Goal: Information Seeking & Learning: Learn about a topic

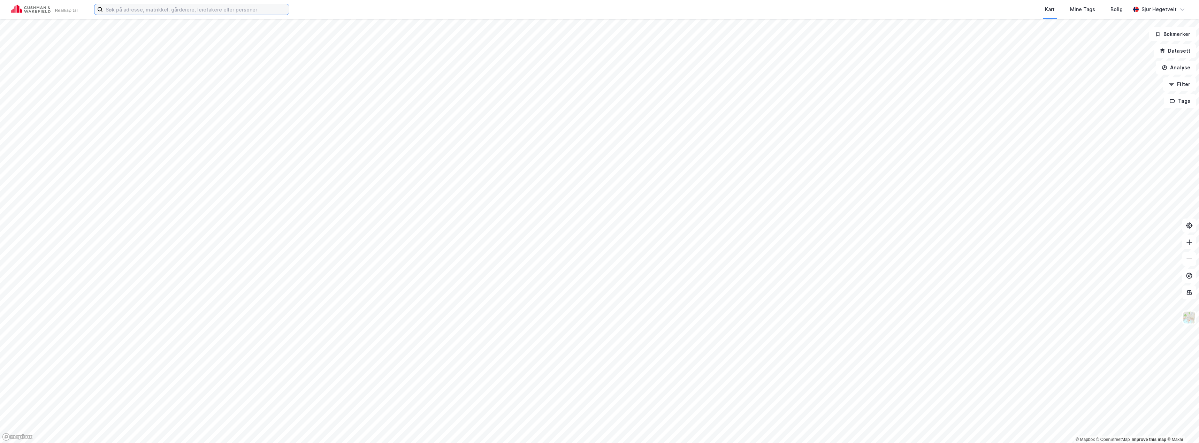
click at [201, 4] on input at bounding box center [196, 9] width 186 height 10
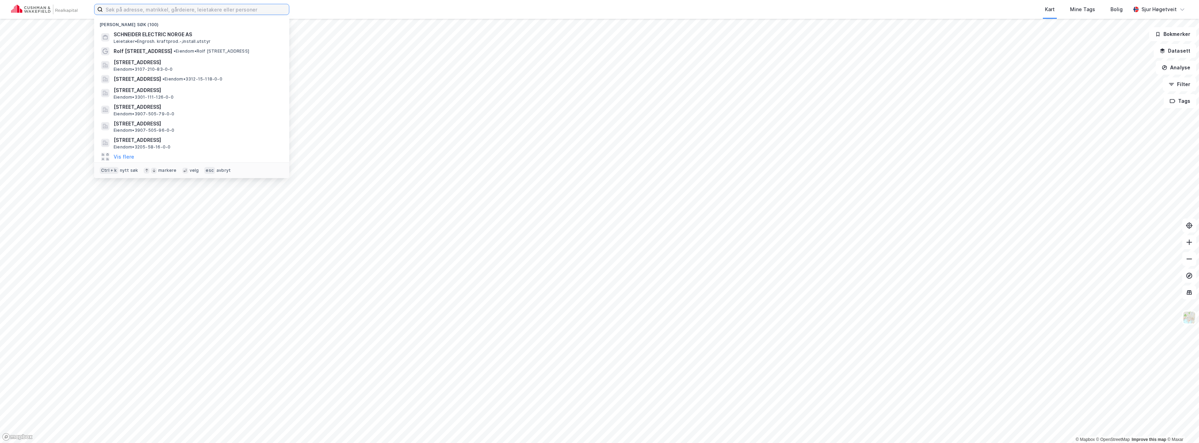
paste input "NOV-NOV (KPI) 2022 2023 2024 2025 KPI justering 1,065 1,048 1,024 FRA 2023 LEIE…"
type input "NOV-NOV (KPI) 2022 2023 2024 2025 KPI justering 1,065 1,048 1,024 FRA 2023 LEIE…"
click at [283, 8] on icon at bounding box center [283, 9] width 4 height 4
click at [281, 8] on input "NOV-NOV (KPI) 2022 2023 2024 2025 KPI justering 1,065 1,048 1,024 FRA 2023 LEIE…" at bounding box center [192, 9] width 178 height 10
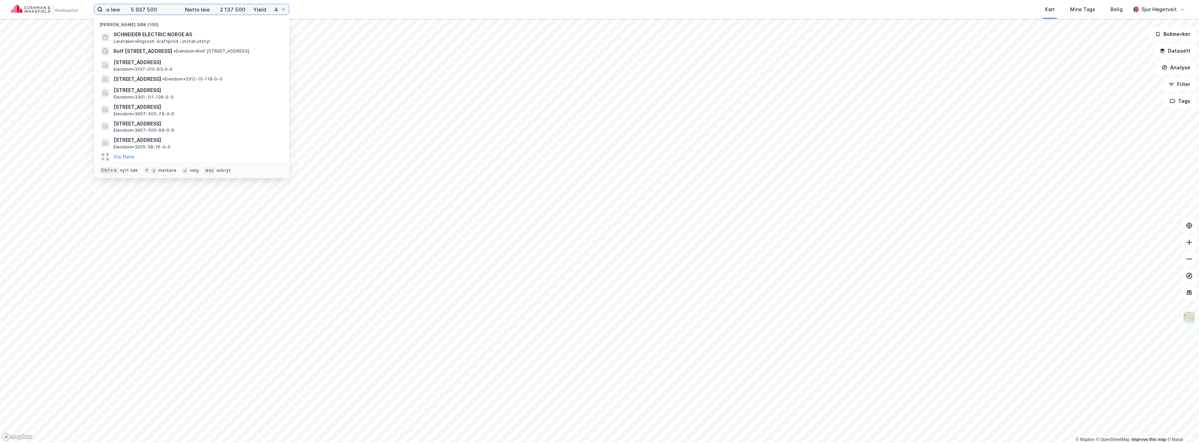
click at [281, 10] on input "NOV-NOV (KPI) 2022 2023 2024 2025 KPI justering 1,065 1,048 1,024 FRA 2023 LEIE…" at bounding box center [192, 9] width 178 height 10
click at [281, 8] on input "NOV-NOV (KPI) 2022 2023 2024 2025 KPI justering 1,065 1,048 1,024 FRA 2023 LEIE…" at bounding box center [192, 9] width 178 height 10
paste input "[STREET_ADDRESS]"
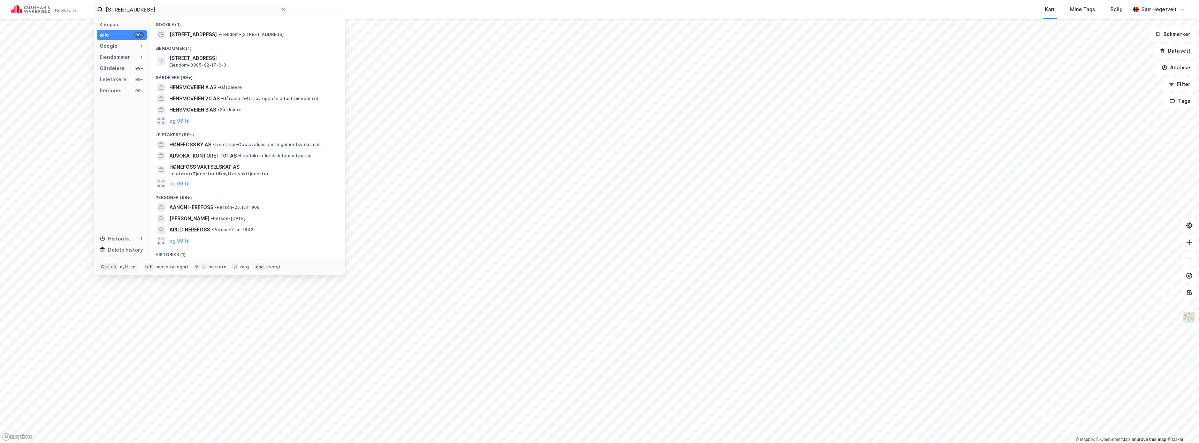
click at [218, 35] on span "•" at bounding box center [219, 34] width 2 height 5
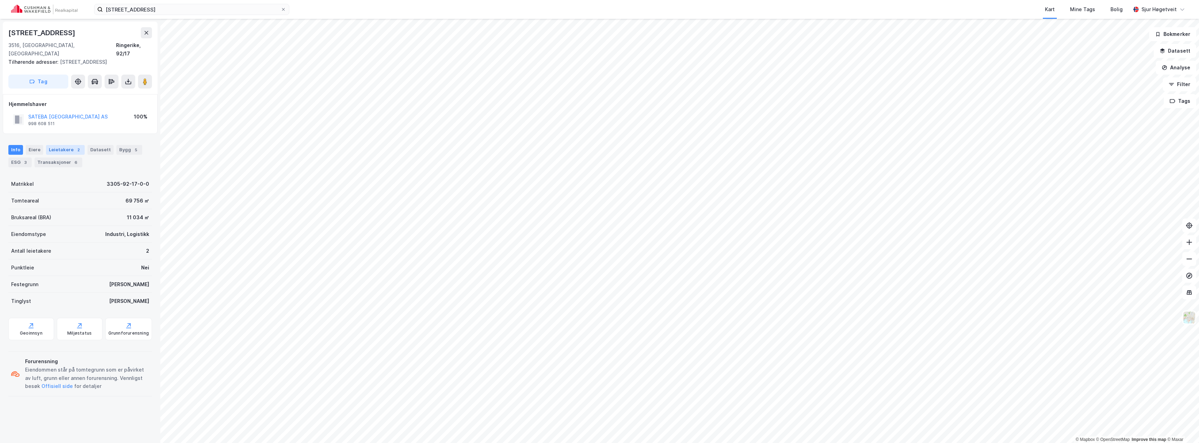
click at [64, 145] on div "Leietakere 2" at bounding box center [65, 150] width 39 height 10
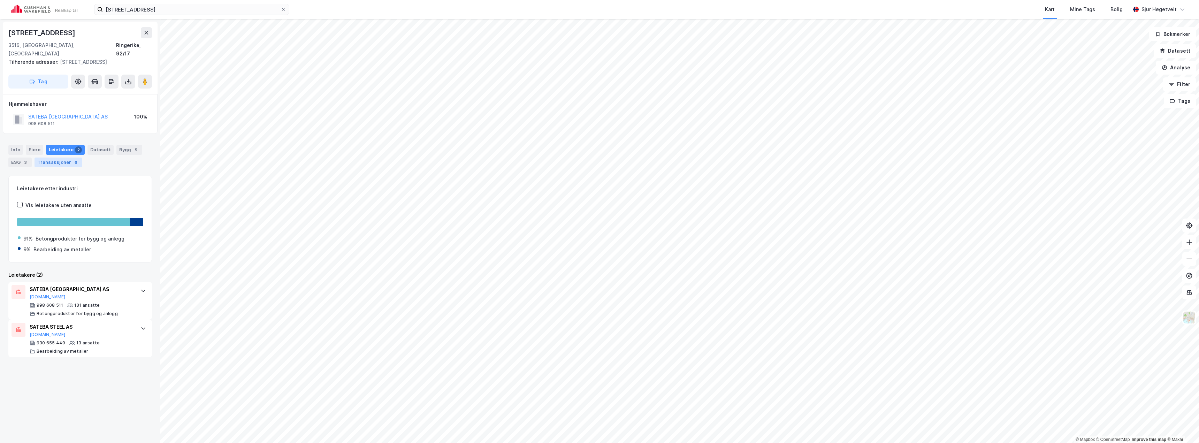
click at [64, 158] on div "Transaksjoner 6" at bounding box center [59, 163] width 48 height 10
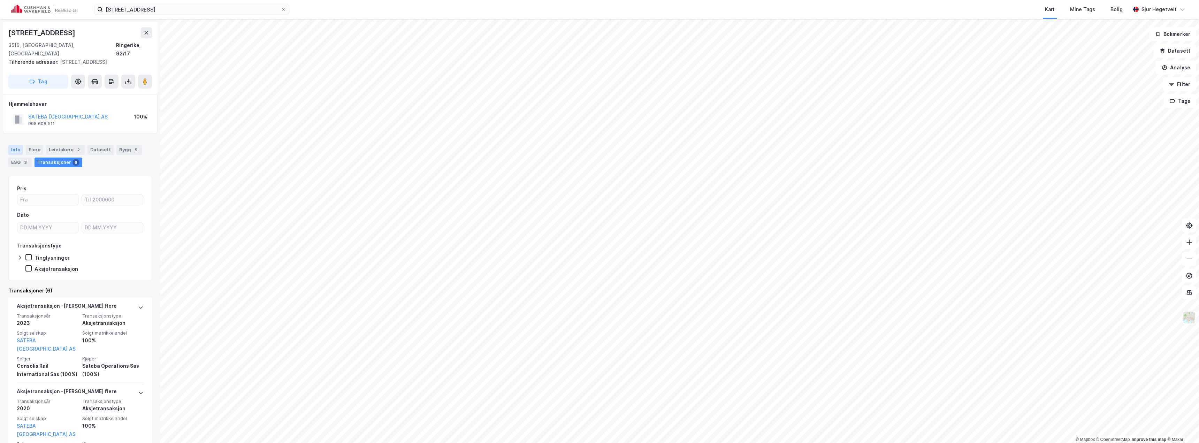
click at [12, 145] on div "Info" at bounding box center [15, 150] width 15 height 10
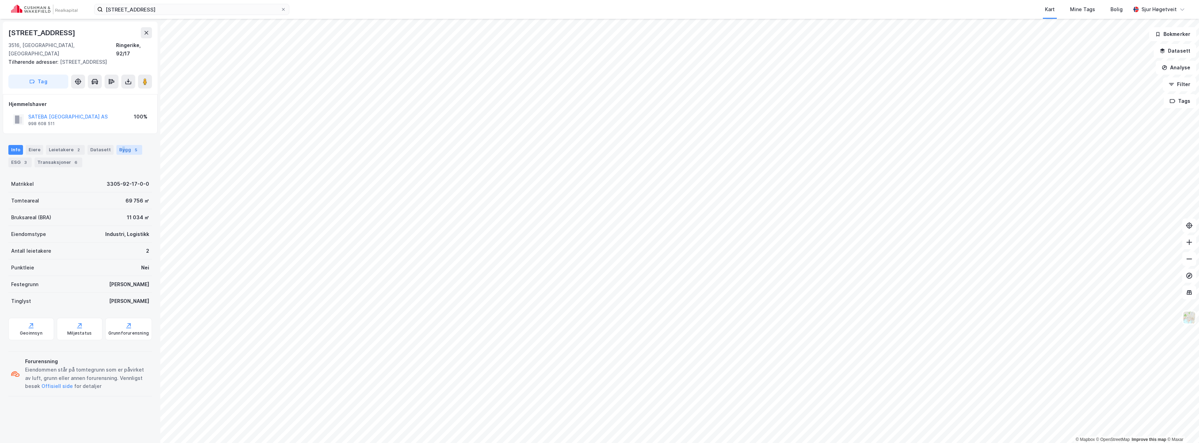
click at [119, 145] on div "Bygg 5" at bounding box center [129, 150] width 26 height 10
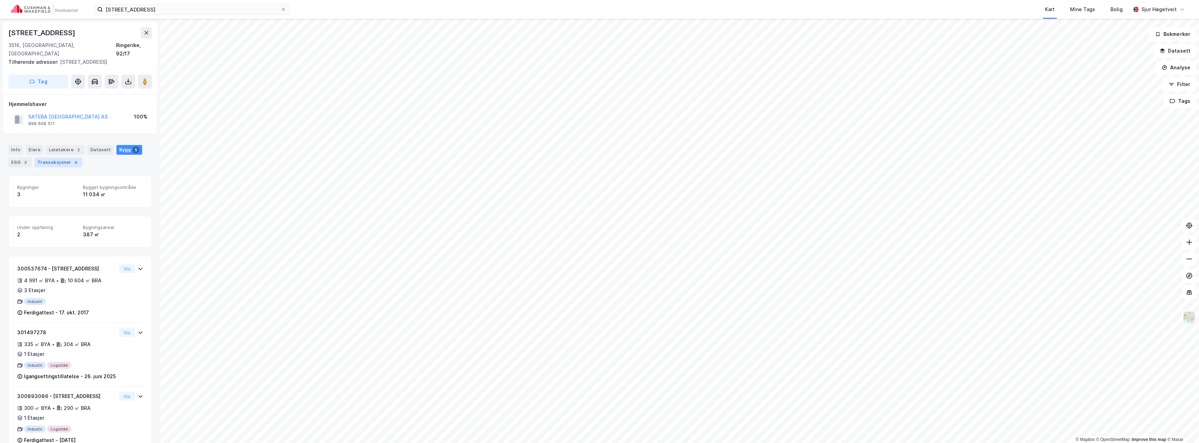
click at [54, 158] on div "Transaksjoner 6" at bounding box center [59, 163] width 48 height 10
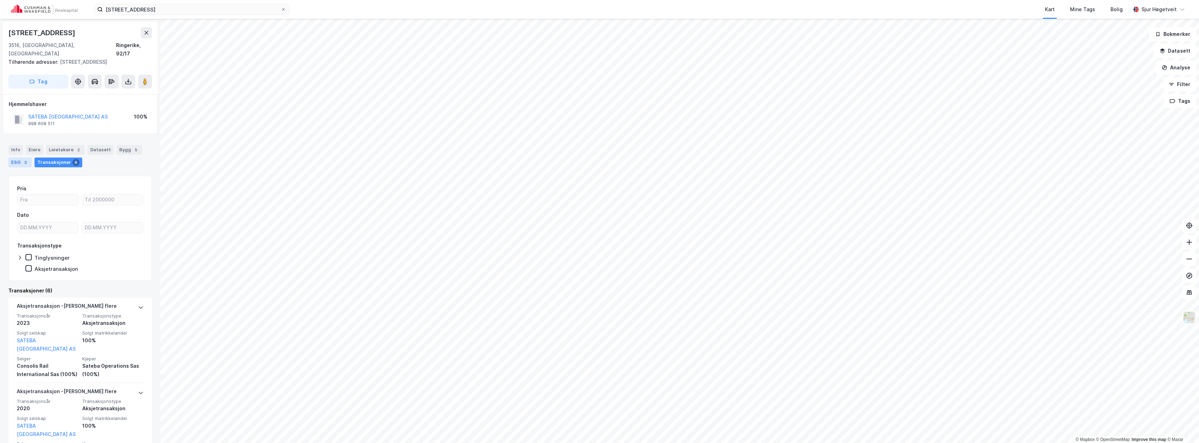
click at [22, 158] on div "ESG 3" at bounding box center [19, 163] width 23 height 10
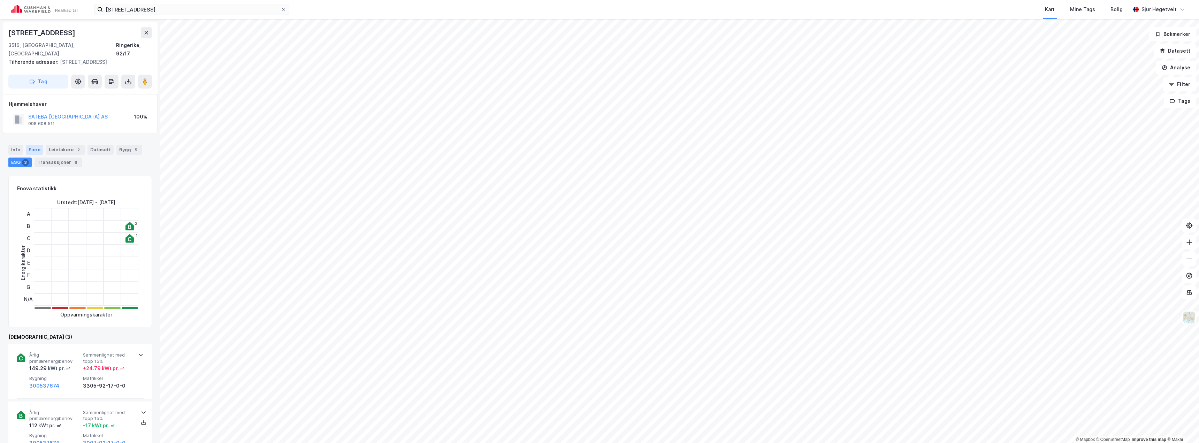
click at [32, 145] on div "Eiere" at bounding box center [34, 150] width 17 height 10
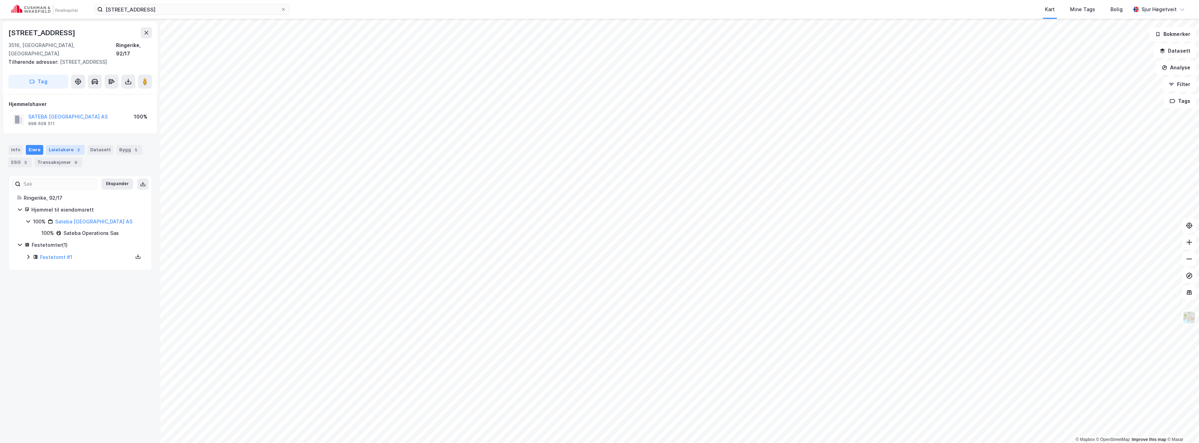
click at [62, 145] on div "Leietakere 2" at bounding box center [65, 150] width 39 height 10
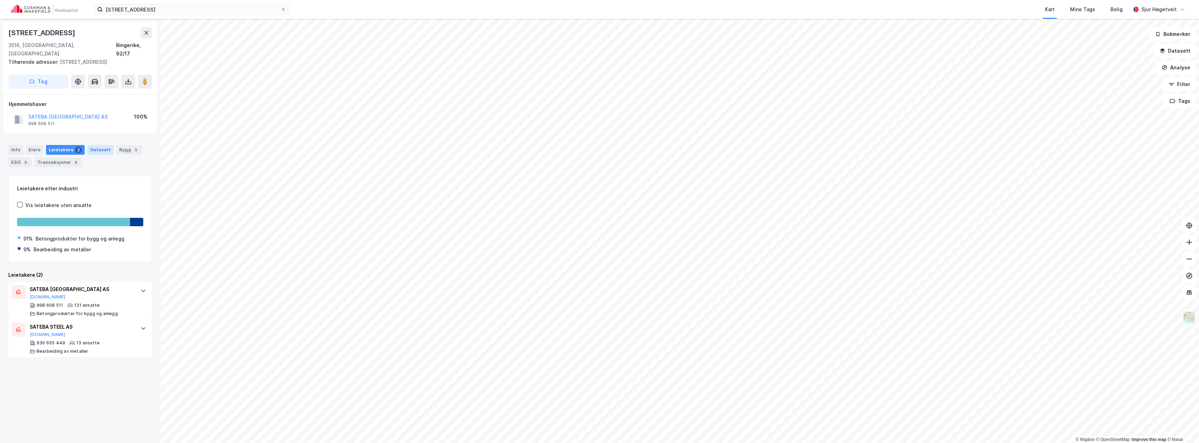
click at [104, 145] on div "Datasett" at bounding box center [100, 150] width 26 height 10
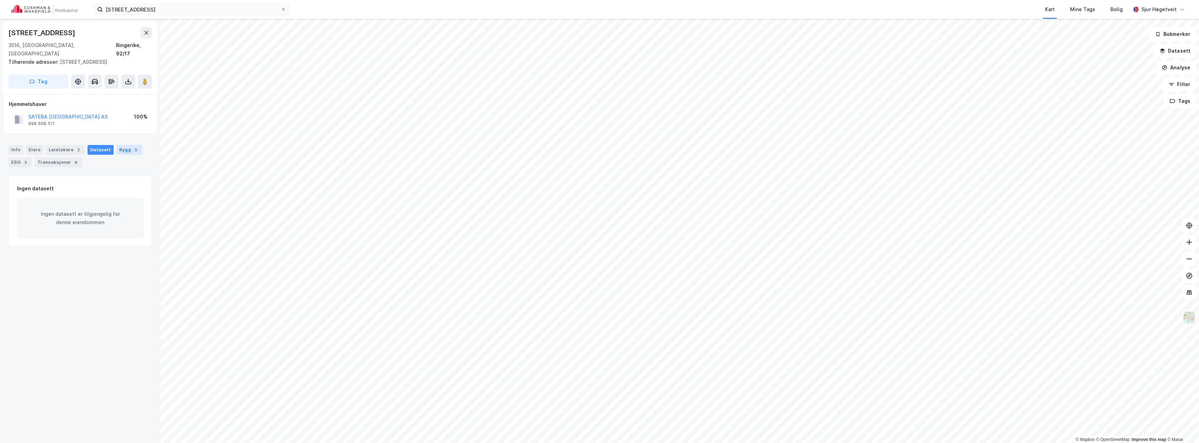
click at [132, 146] on div "5" at bounding box center [135, 149] width 7 height 7
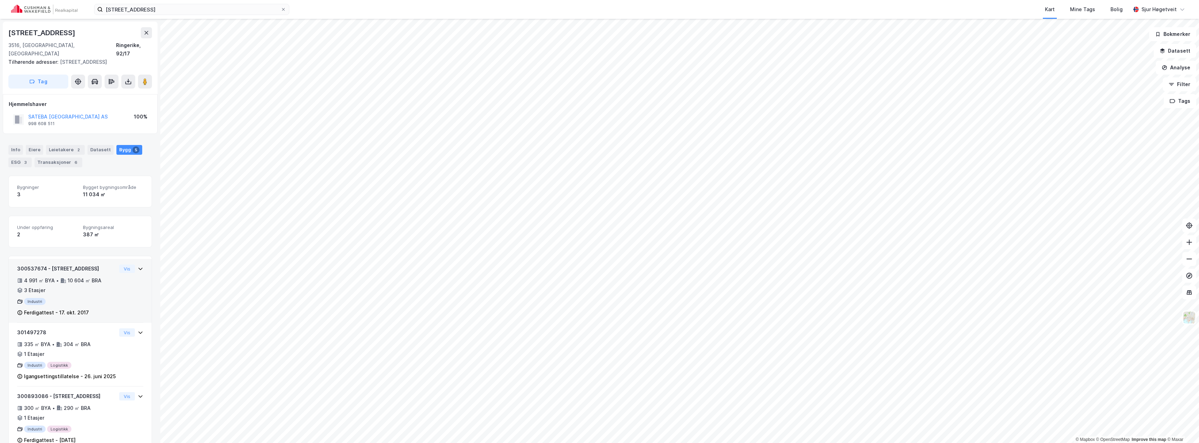
click at [138, 268] on div "300537674 - Hensmoveien 101 4 991 ㎡ BYA • 10 604 ㎡ BRA • 3 Etasjer Industri Fer…" at bounding box center [80, 291] width 143 height 64
click at [135, 265] on div "300537674 - Hensmoveien 101 4 991 ㎡ BYA • 10 604 ㎡ BRA • 3 Etasjer Industri Fer…" at bounding box center [80, 294] width 126 height 58
click at [14, 145] on div "Info" at bounding box center [15, 150] width 15 height 10
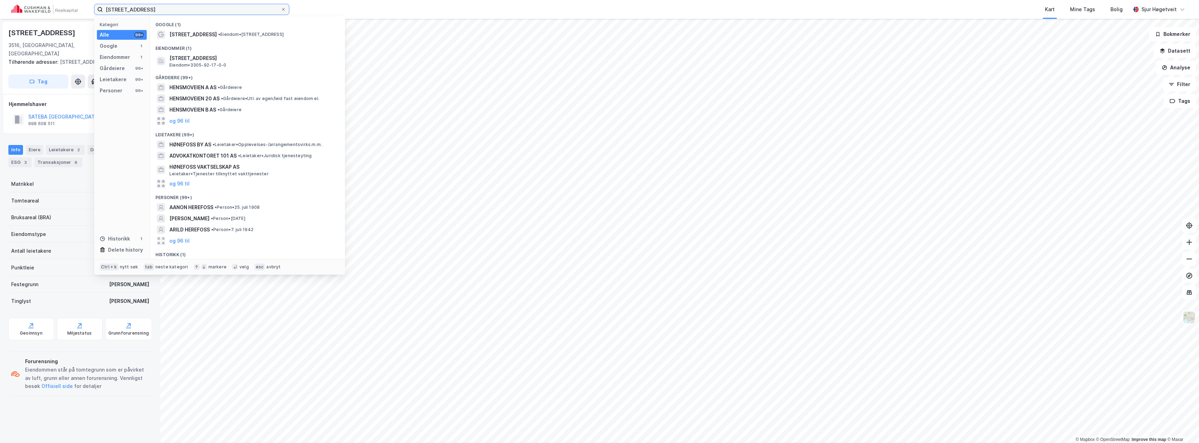
click at [188, 10] on input "[STREET_ADDRESS]" at bounding box center [192, 9] width 178 height 10
paste input "[STREET_ADDRESS]"
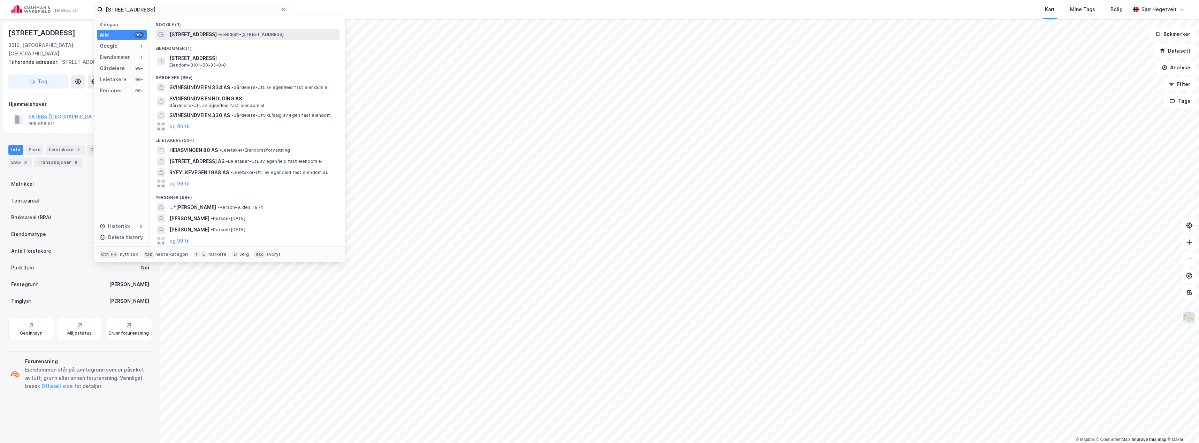
click at [190, 32] on span "[STREET_ADDRESS]" at bounding box center [192, 34] width 47 height 8
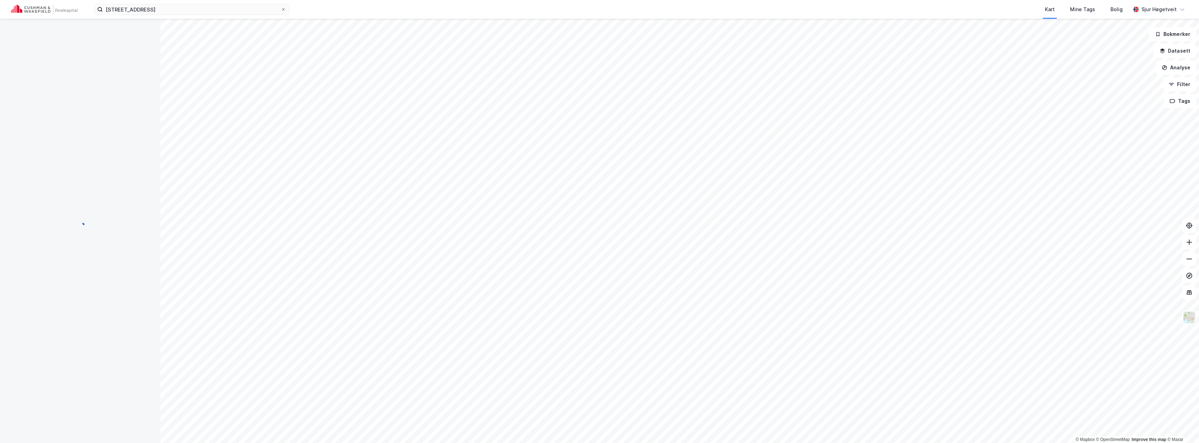
scroll to position [2, 0]
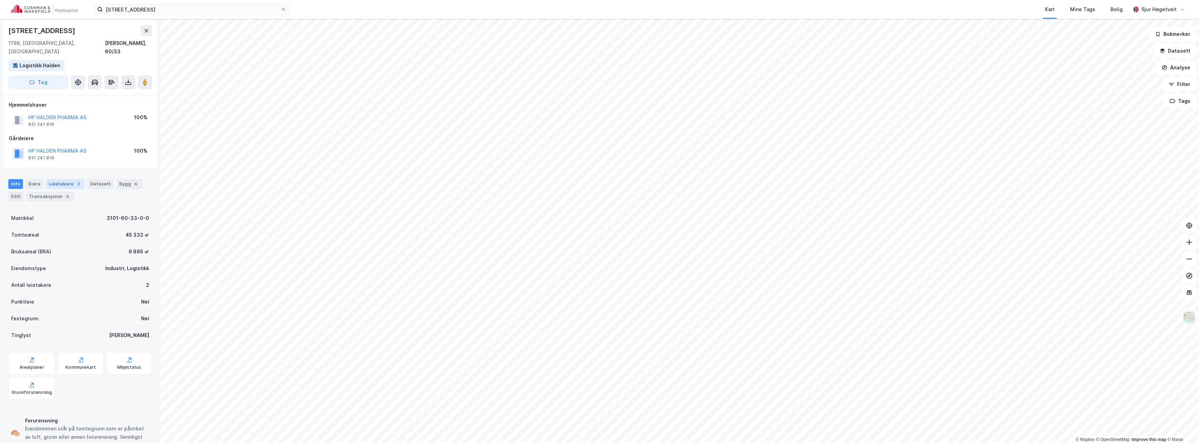
click at [61, 179] on div "Leietakere 2" at bounding box center [65, 184] width 39 height 10
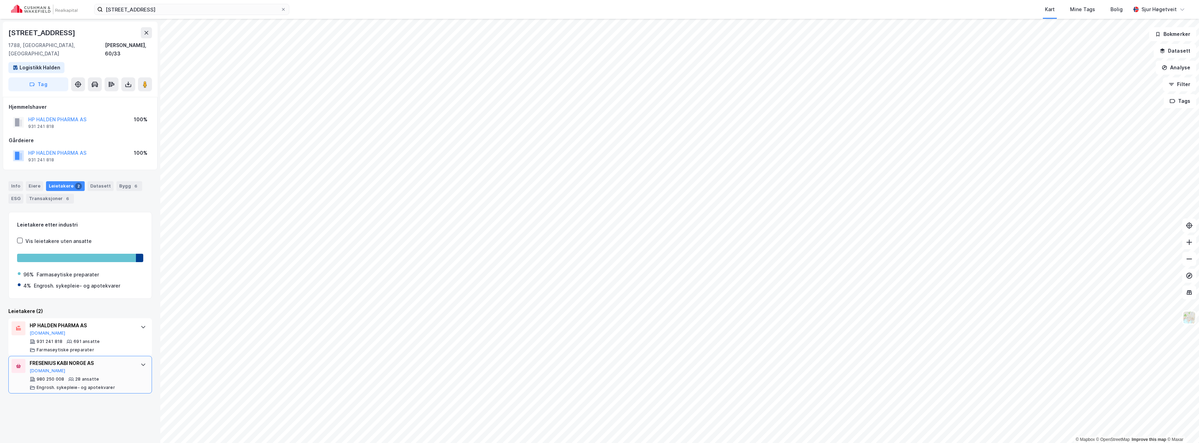
click at [138, 360] on div at bounding box center [143, 364] width 11 height 11
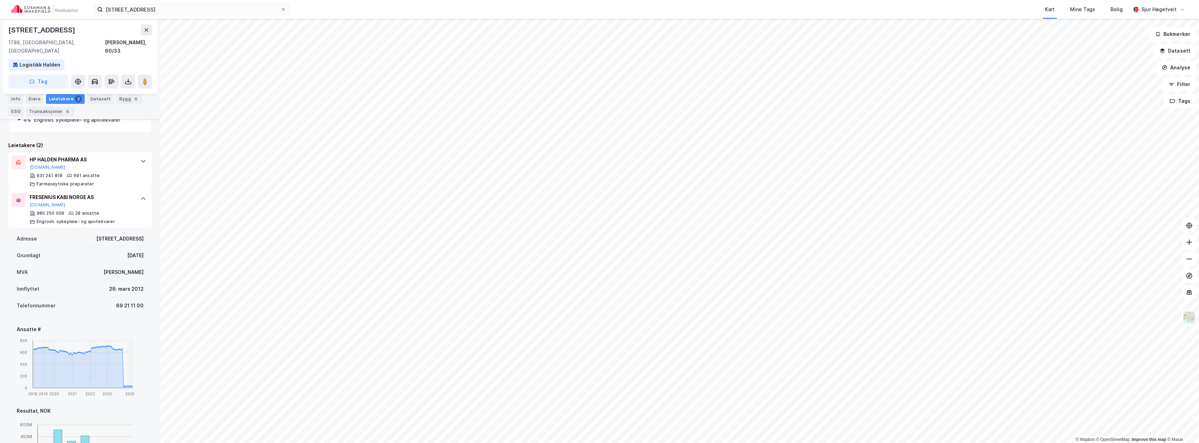
scroll to position [105, 0]
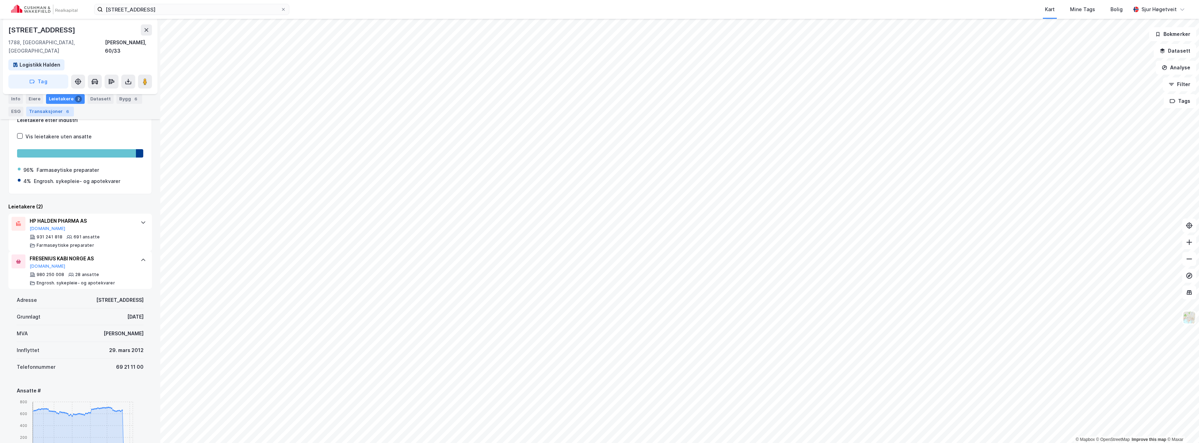
click at [55, 115] on div "Transaksjoner 6" at bounding box center [50, 112] width 48 height 10
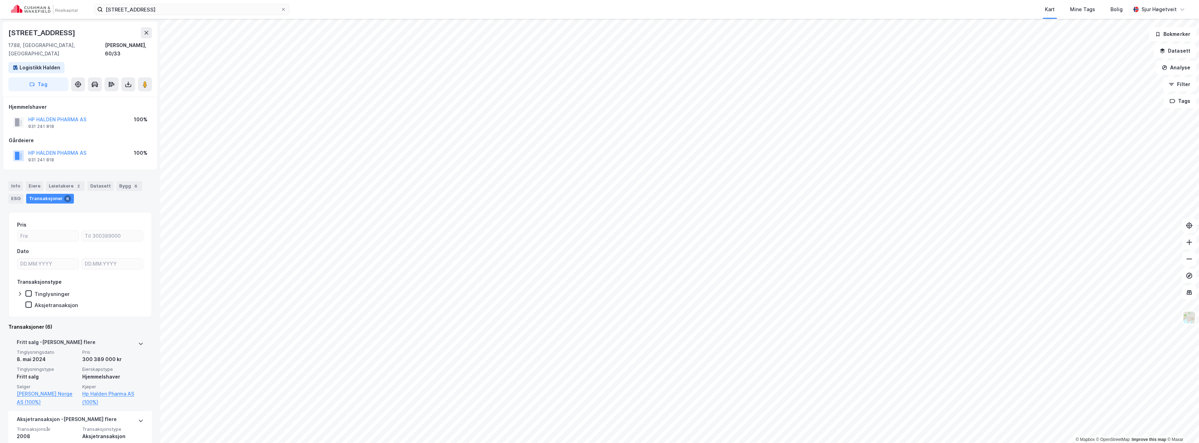
click at [118, 338] on div "[PERSON_NAME] flere" at bounding box center [80, 343] width 127 height 11
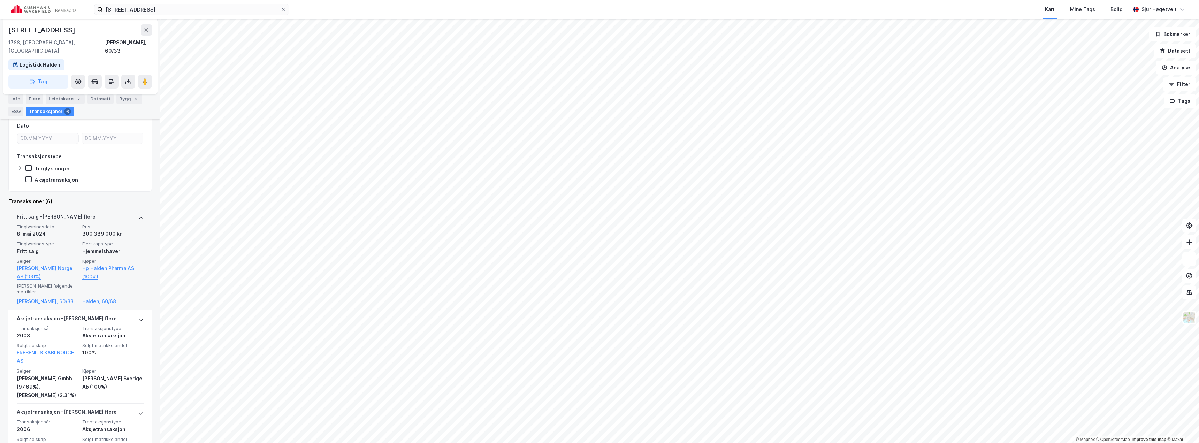
scroll to position [139, 0]
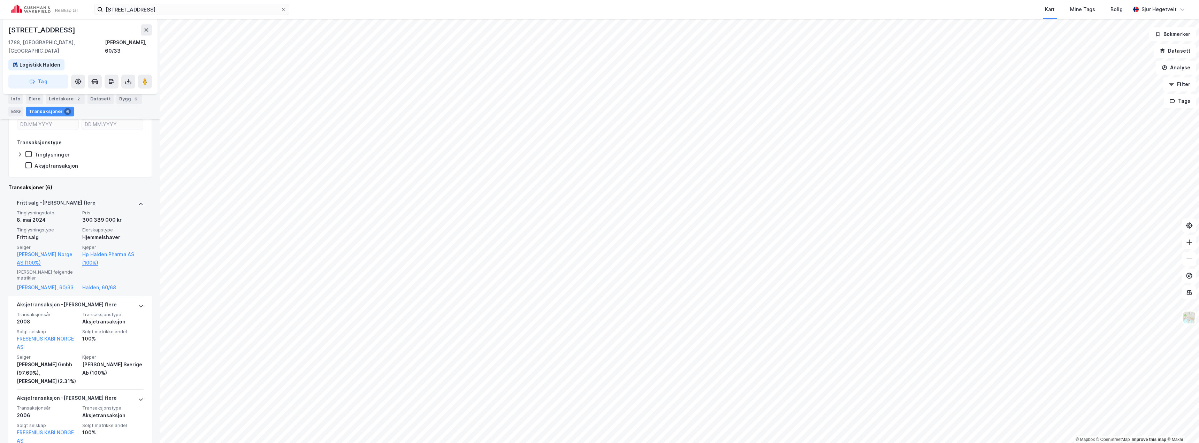
click at [142, 206] on div "[PERSON_NAME] flere Tinglysningsdato [DATE] Pris 300 389 000 kr Tinglysningstyp…" at bounding box center [80, 245] width 144 height 102
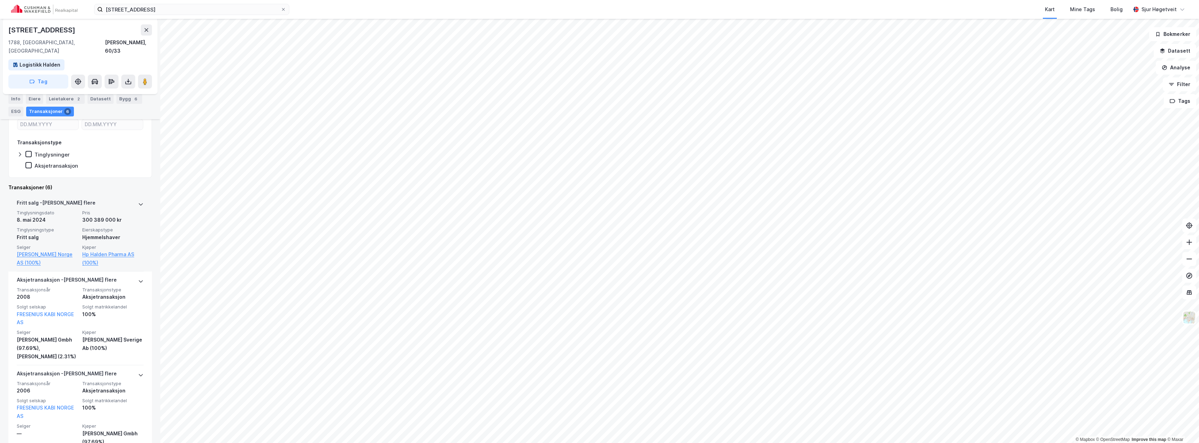
click at [139, 201] on div "[PERSON_NAME] flere Tinglysningsdato [DATE] Pris 300 389 000 kr Tinglysningstyp…" at bounding box center [80, 232] width 144 height 77
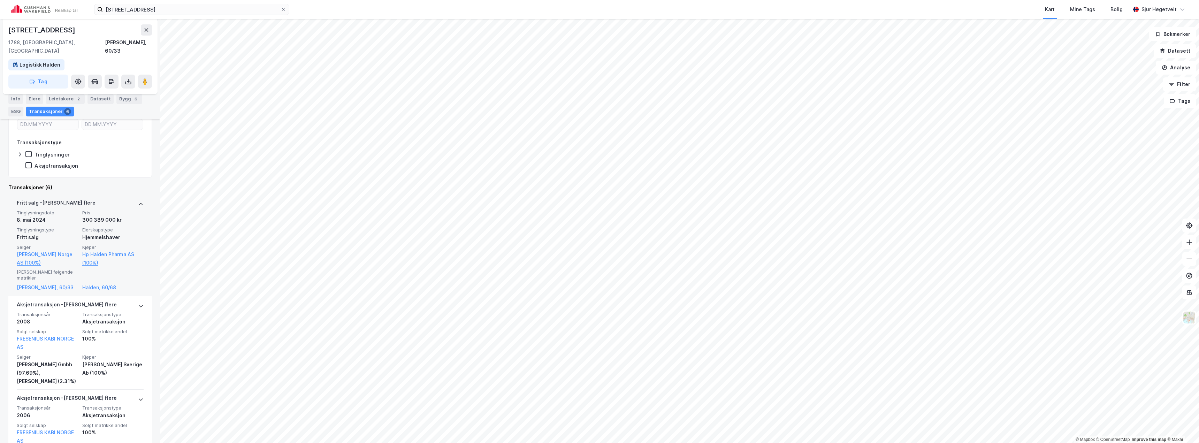
click at [139, 201] on div "[PERSON_NAME] flere Tinglysningsdato [DATE] Pris 300 389 000 kr Tinglysningstyp…" at bounding box center [80, 245] width 144 height 102
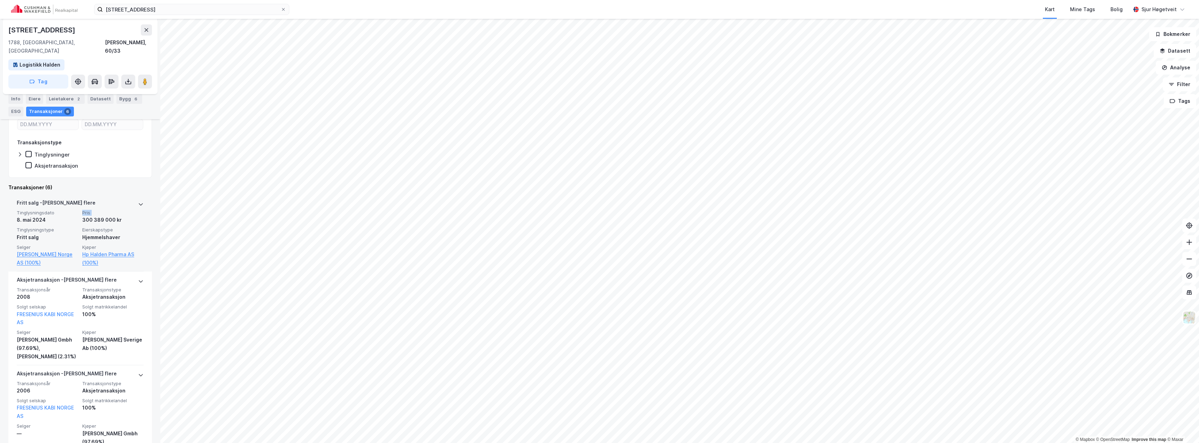
click at [138, 201] on div "[PERSON_NAME] flere Tinglysningsdato [DATE] Pris 300 389 000 kr Tinglysningstyp…" at bounding box center [80, 232] width 144 height 77
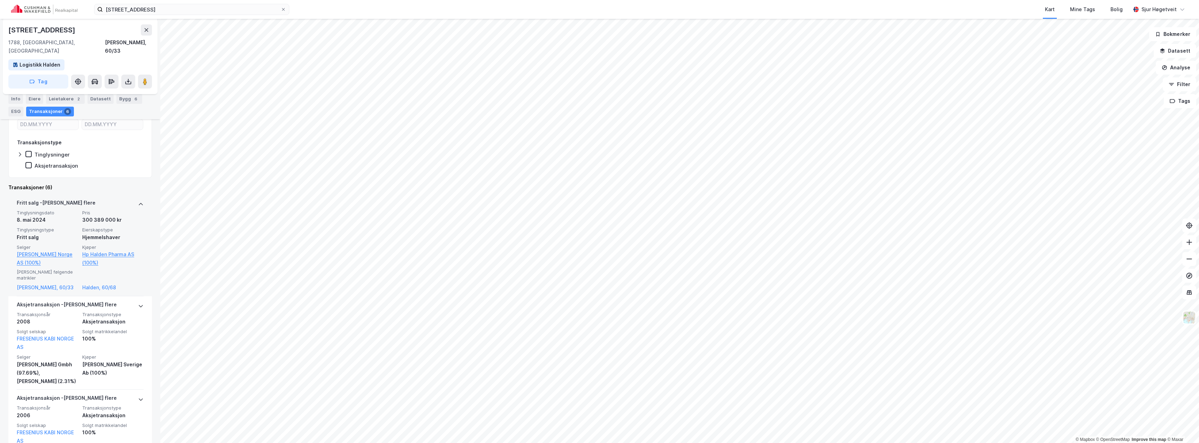
click at [138, 201] on div at bounding box center [141, 204] width 6 height 11
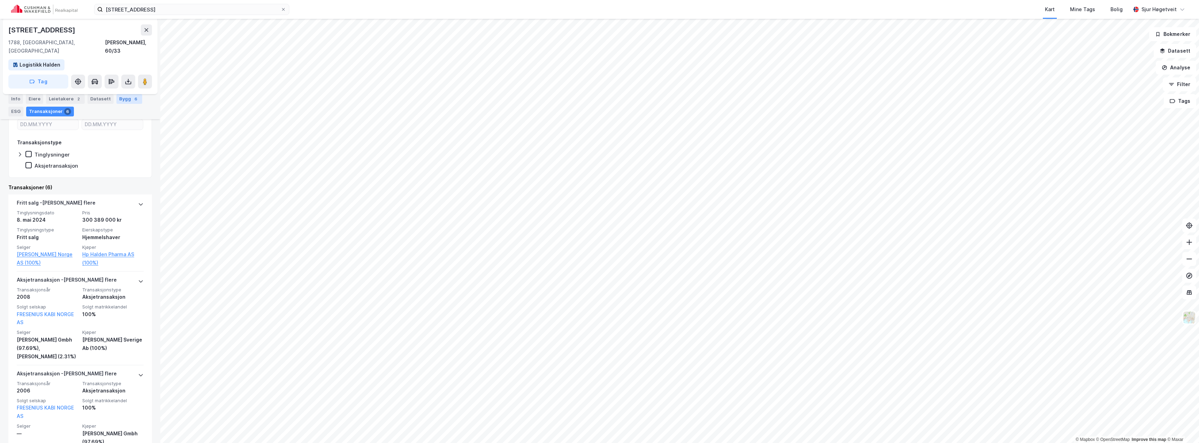
click at [123, 97] on div "Bygg 6" at bounding box center [129, 99] width 26 height 10
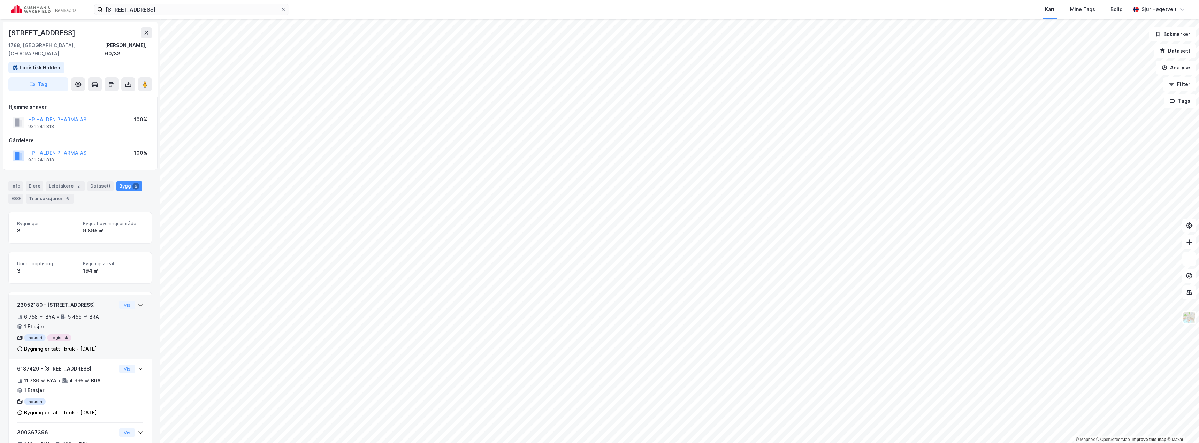
click at [126, 307] on div "23052180 - Svinesundsveien 80 6 758 ㎡ BYA • 5 456 ㎡ BRA • 1 Etasjer Industri Lo…" at bounding box center [80, 330] width 126 height 58
click at [103, 181] on div "Datasett" at bounding box center [100, 186] width 26 height 10
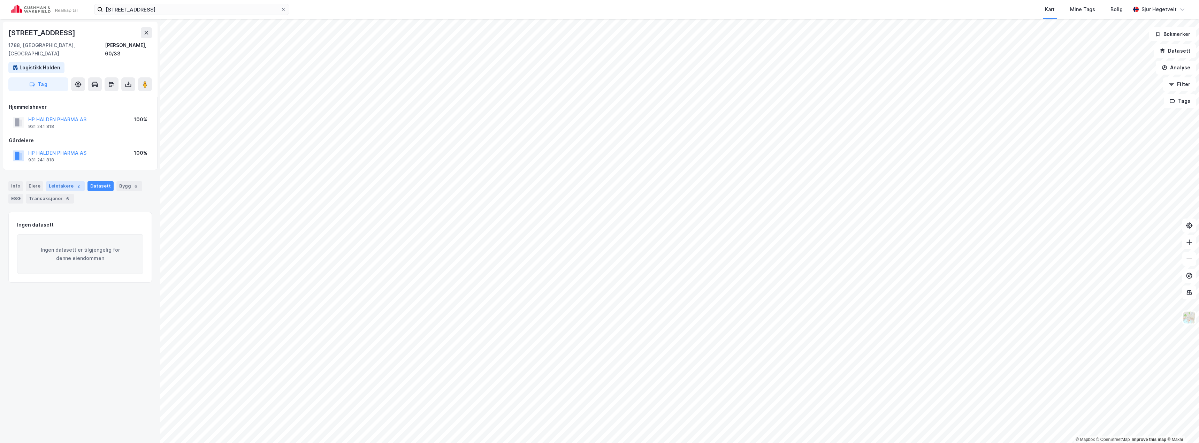
click at [69, 181] on div "Leietakere 2" at bounding box center [65, 186] width 39 height 10
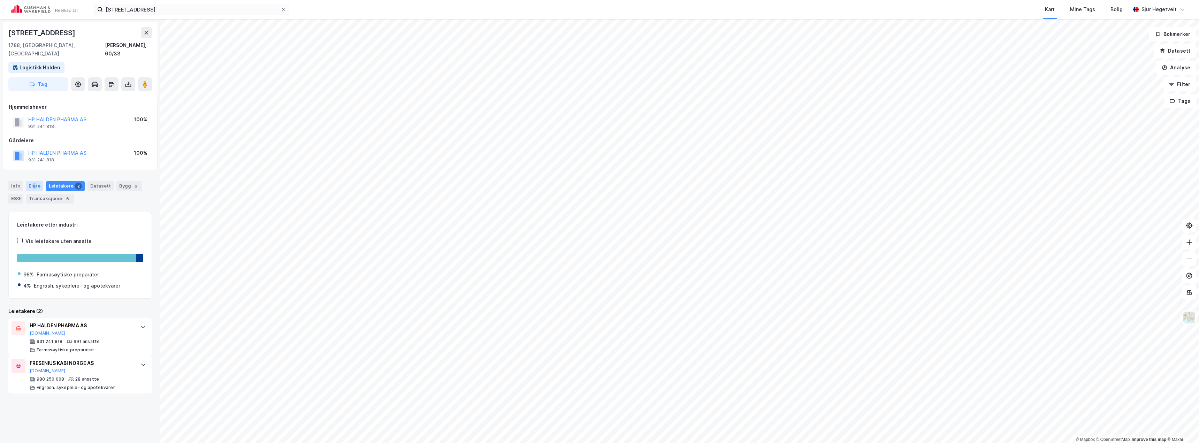
click at [32, 181] on div "Eiere" at bounding box center [34, 186] width 17 height 10
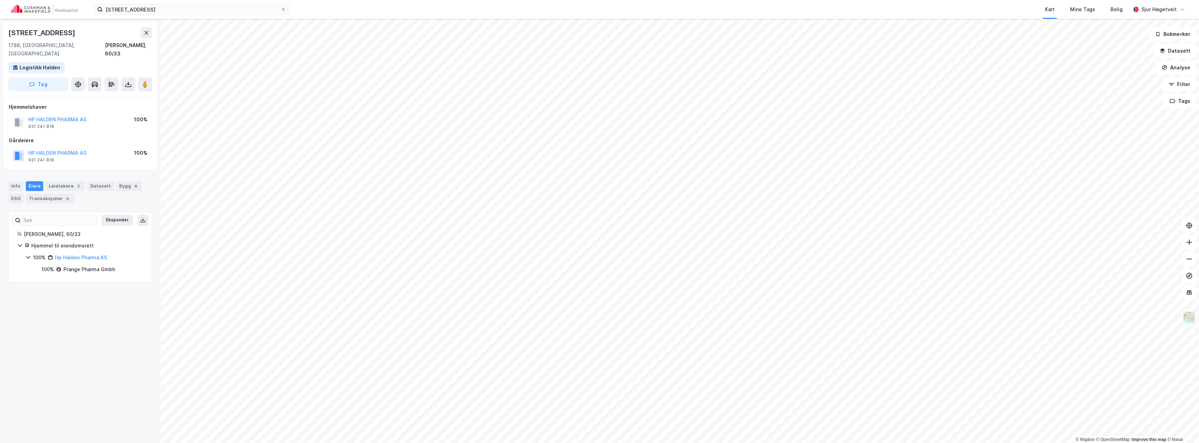
click at [32, 253] on div "100% Hp Halden Pharma AS" at bounding box center [84, 257] width 118 height 8
click at [38, 253] on div "100%" at bounding box center [39, 257] width 13 height 8
click at [64, 195] on div "6" at bounding box center [67, 198] width 7 height 7
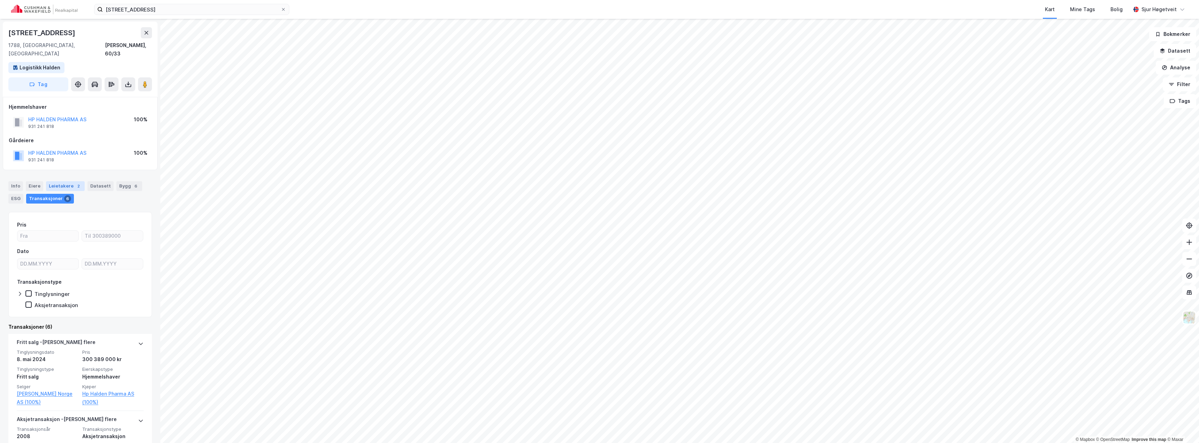
click at [67, 181] on div "Leietakere 2" at bounding box center [65, 186] width 39 height 10
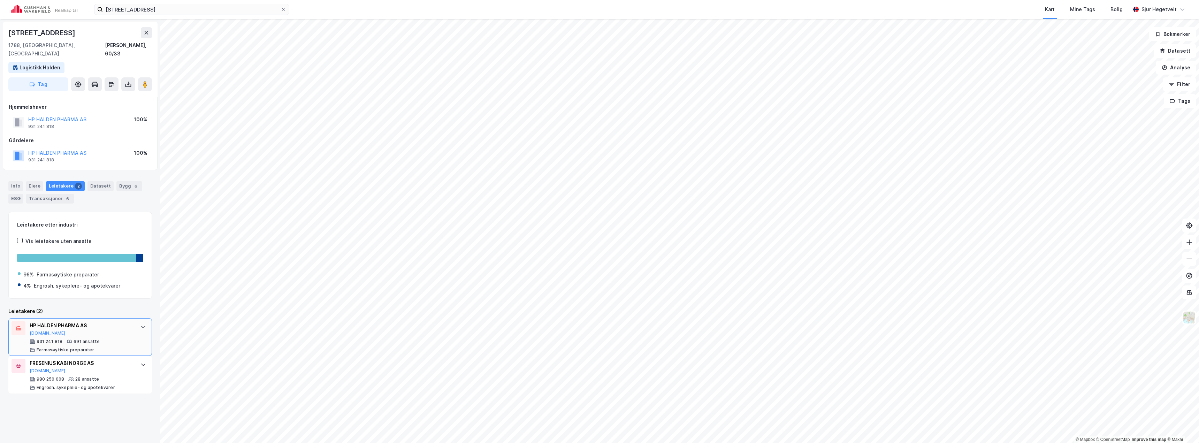
click at [129, 327] on div "HP HALDEN PHARMA AS [DOMAIN_NAME] 931 241 818 691 ansatte Farmasøytiske prepara…" at bounding box center [80, 337] width 144 height 38
click at [125, 361] on div "FRESENIUS KABI NORGE AS [DOMAIN_NAME]" at bounding box center [82, 366] width 104 height 15
drag, startPoint x: 97, startPoint y: 356, endPoint x: 30, endPoint y: 352, distance: 66.7
click at [30, 359] on div "FRESENIUS KABI NORGE AS" at bounding box center [82, 363] width 104 height 8
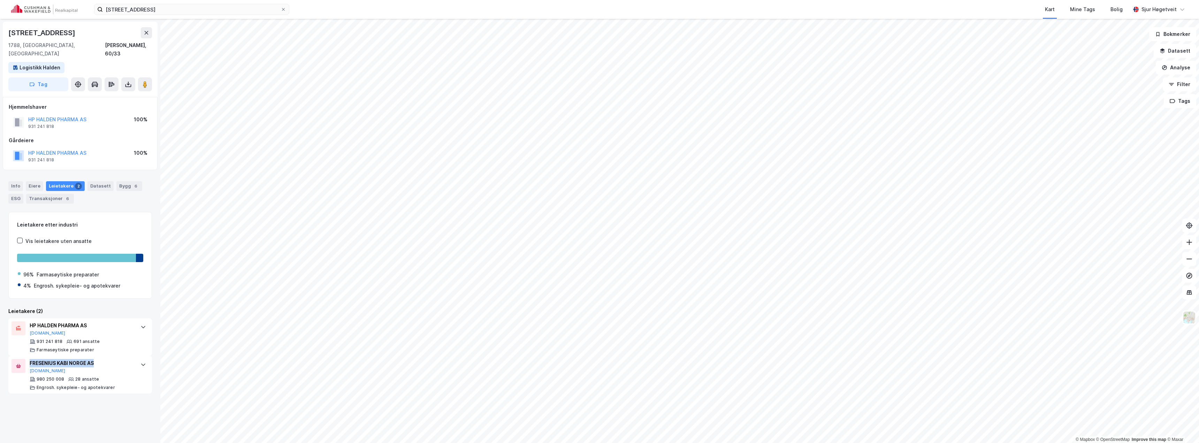
copy div "FRESENIUS KABI NORGE AS"
click at [138, 364] on div "FRESENIUS KABI NORGE AS [DOMAIN_NAME] 980 250 008 28 ansatte Engrosh. sykepleie…" at bounding box center [80, 375] width 144 height 38
click at [142, 321] on div at bounding box center [143, 326] width 11 height 11
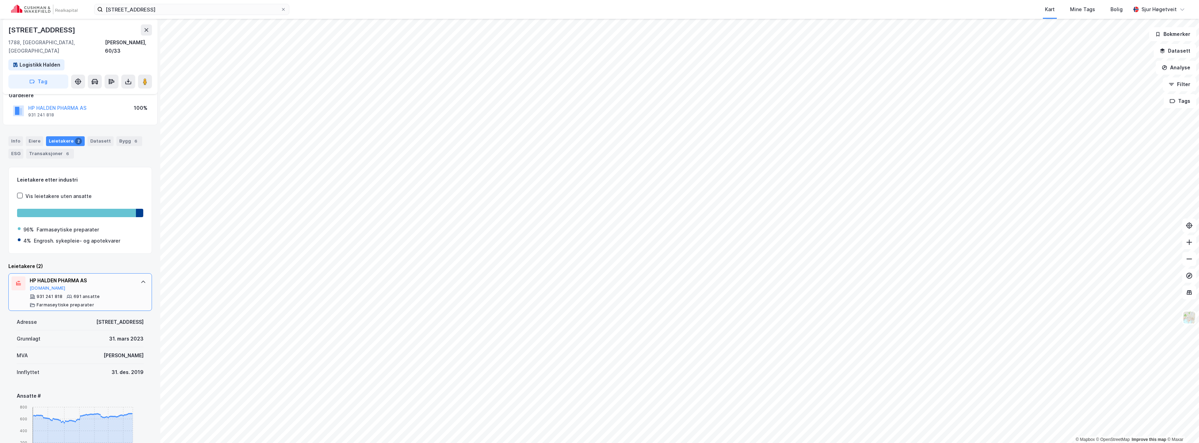
scroll to position [70, 0]
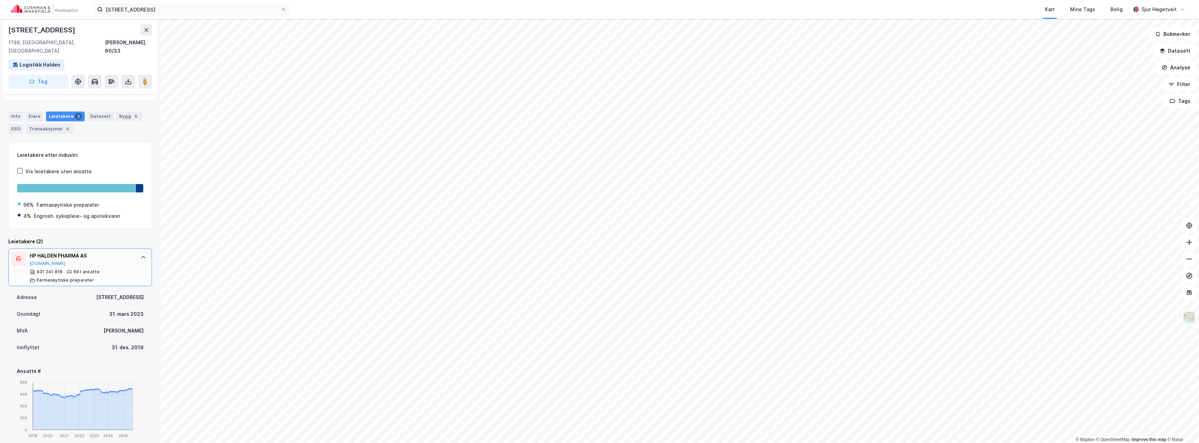
click at [130, 275] on div "HP HALDEN PHARMA AS [DOMAIN_NAME] 931 241 818 691 ansatte Farmasøytiske prepara…" at bounding box center [80, 267] width 144 height 38
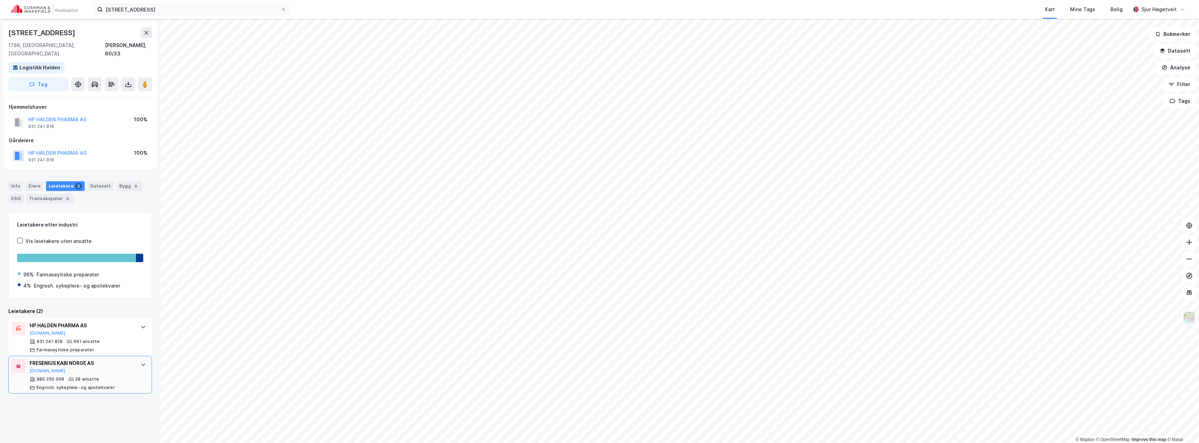
click at [129, 360] on div "FRESENIUS KABI NORGE AS [DOMAIN_NAME] 980 250 008 28 ansatte Engrosh. sykepleie…" at bounding box center [80, 375] width 144 height 38
click at [98, 181] on div "Datasett" at bounding box center [100, 186] width 26 height 10
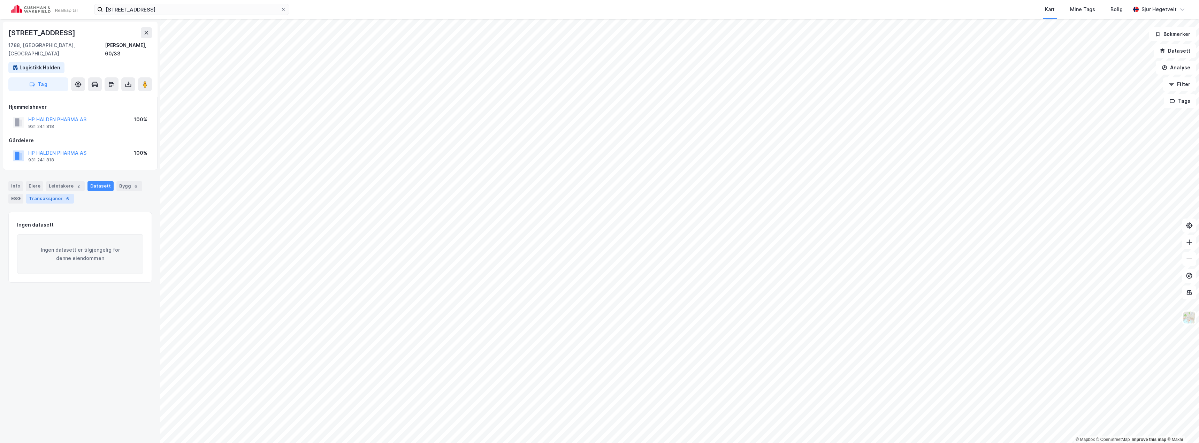
click at [59, 194] on div "Transaksjoner 6" at bounding box center [50, 199] width 48 height 10
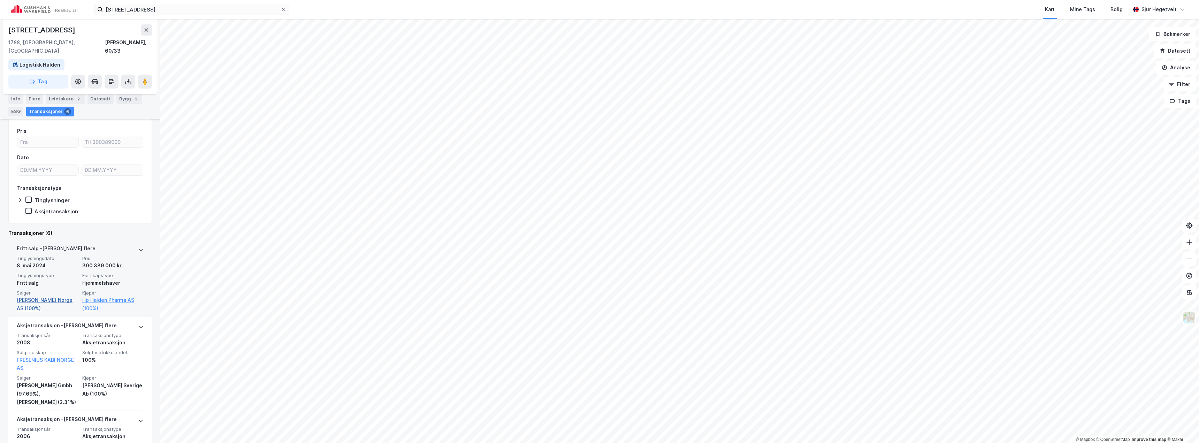
scroll to position [105, 0]
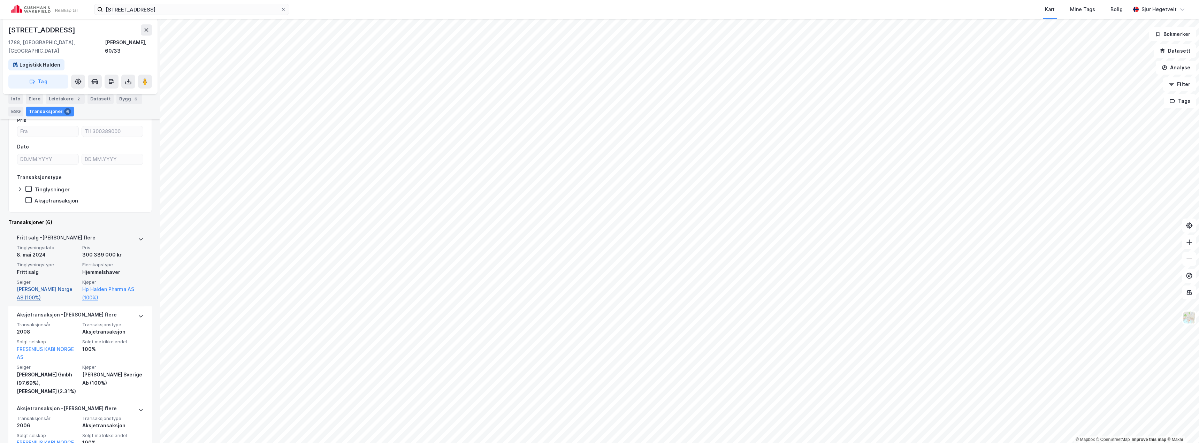
click at [55, 285] on link "[PERSON_NAME] Norge AS (100%)" at bounding box center [47, 293] width 61 height 17
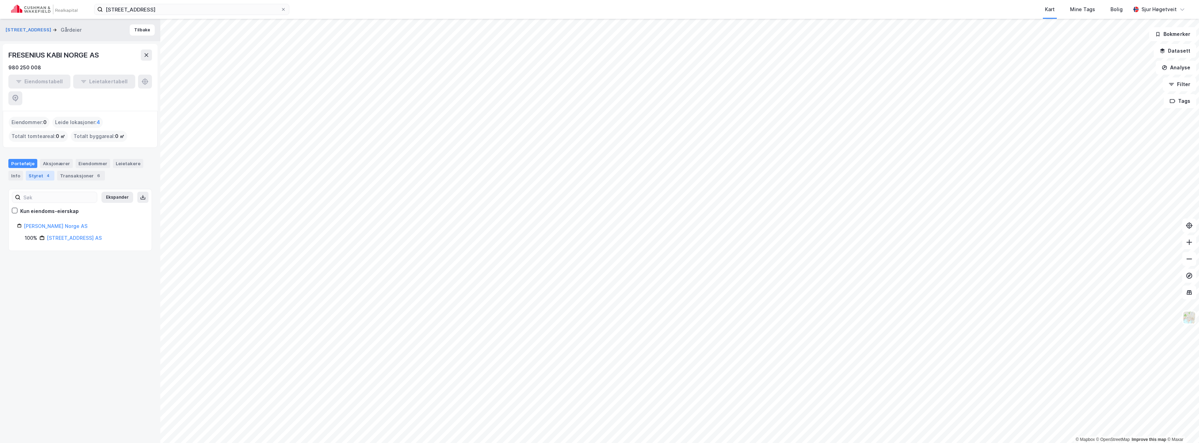
click at [46, 171] on div "Styret 4" at bounding box center [40, 176] width 29 height 10
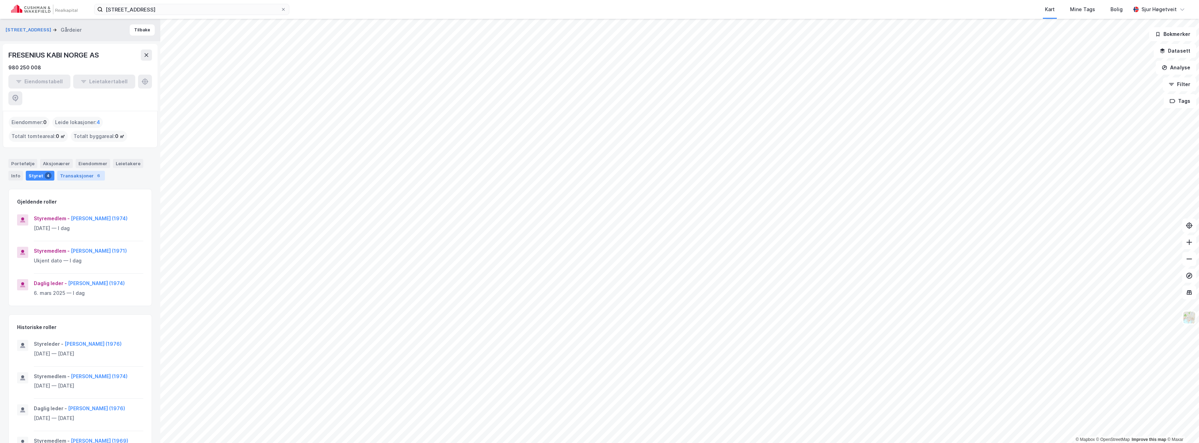
click at [75, 171] on div "Transaksjoner 6" at bounding box center [81, 176] width 48 height 10
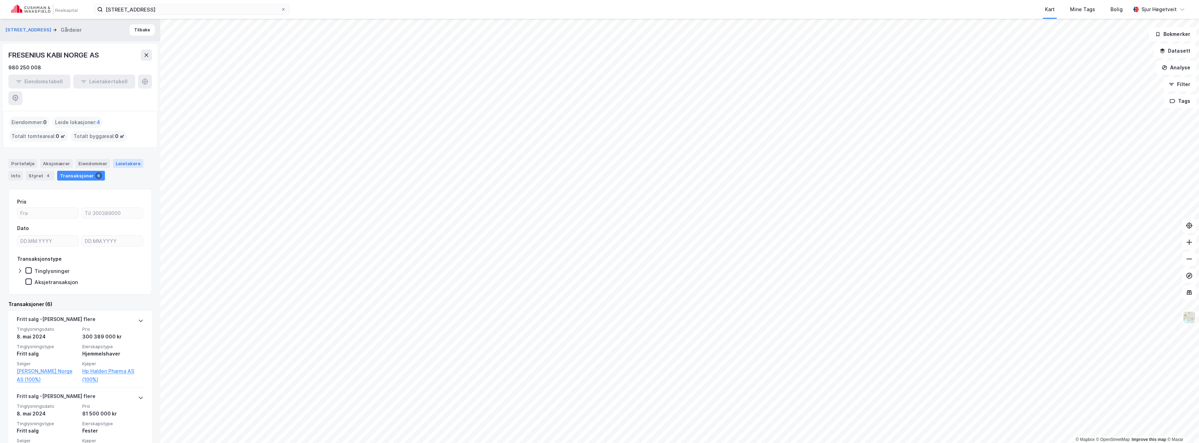
click at [113, 159] on div "Leietakere" at bounding box center [128, 163] width 30 height 9
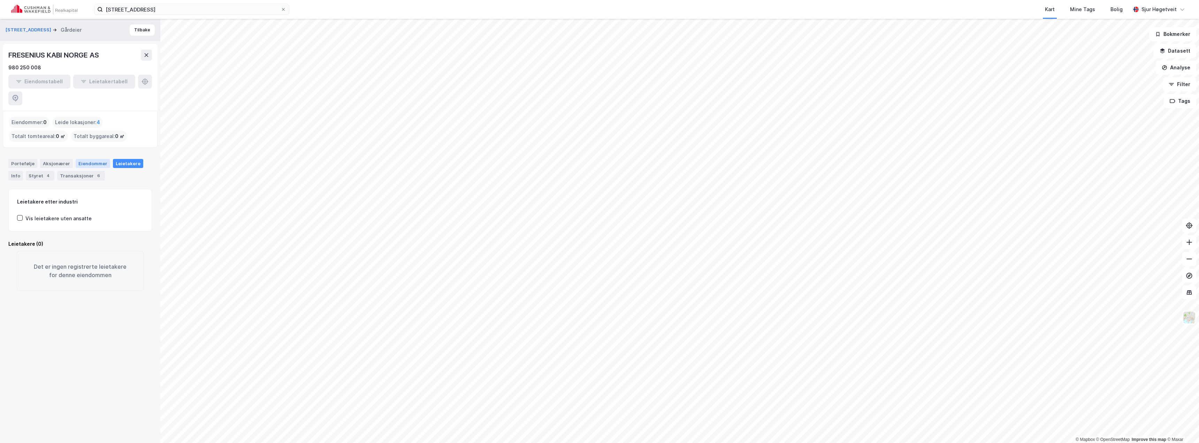
click at [95, 159] on div "Eiendommer" at bounding box center [93, 163] width 35 height 9
click at [55, 159] on div "Aksjonærer" at bounding box center [56, 163] width 33 height 9
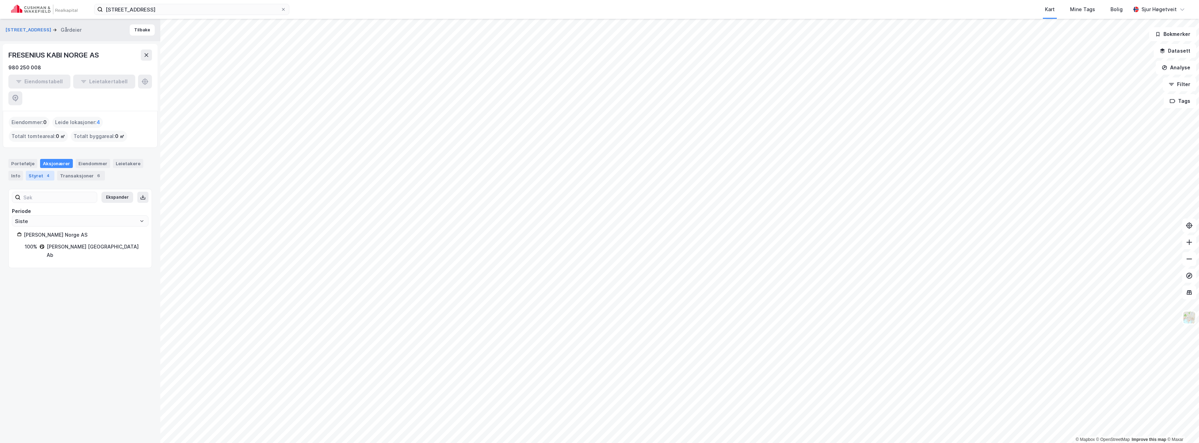
click at [34, 171] on div "Styret 4" at bounding box center [40, 176] width 29 height 10
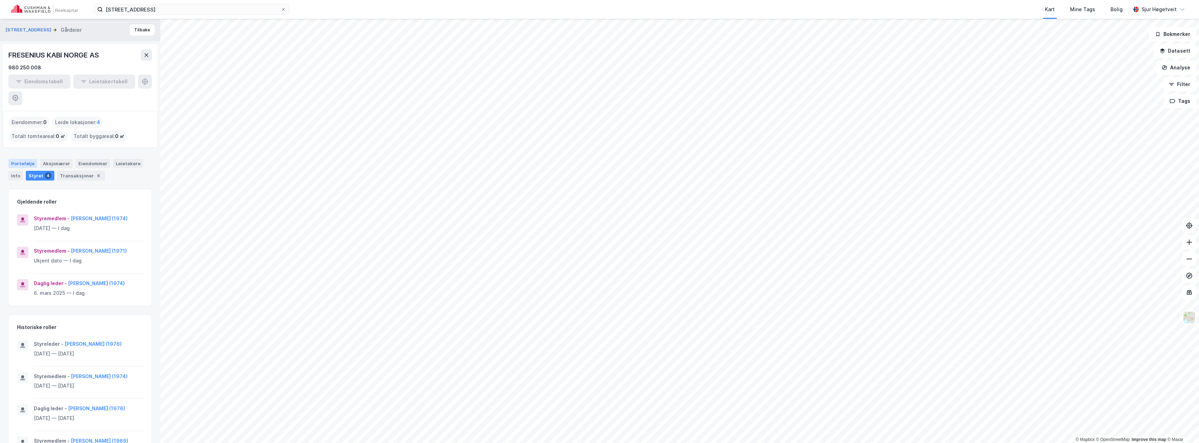
click at [17, 159] on div "Portefølje" at bounding box center [22, 163] width 29 height 9
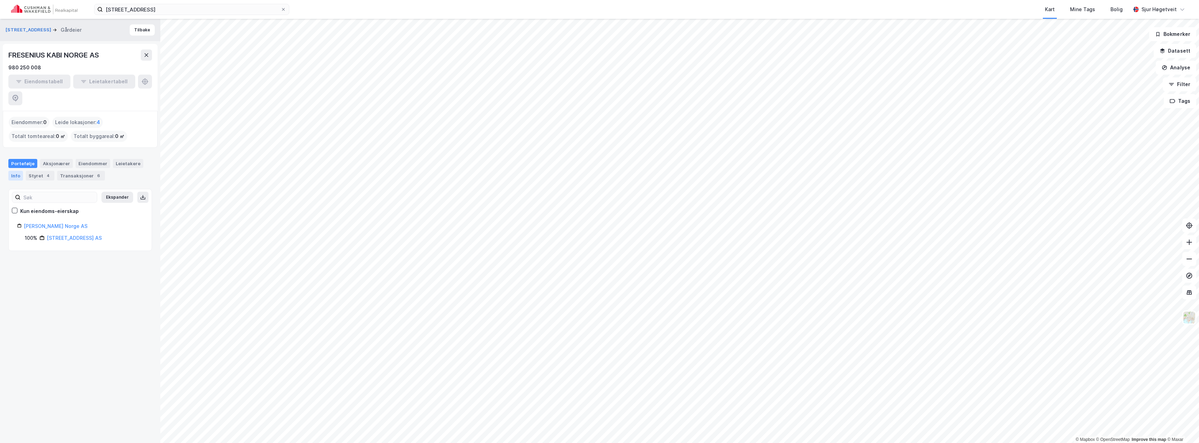
click at [13, 171] on div "Info" at bounding box center [15, 176] width 15 height 10
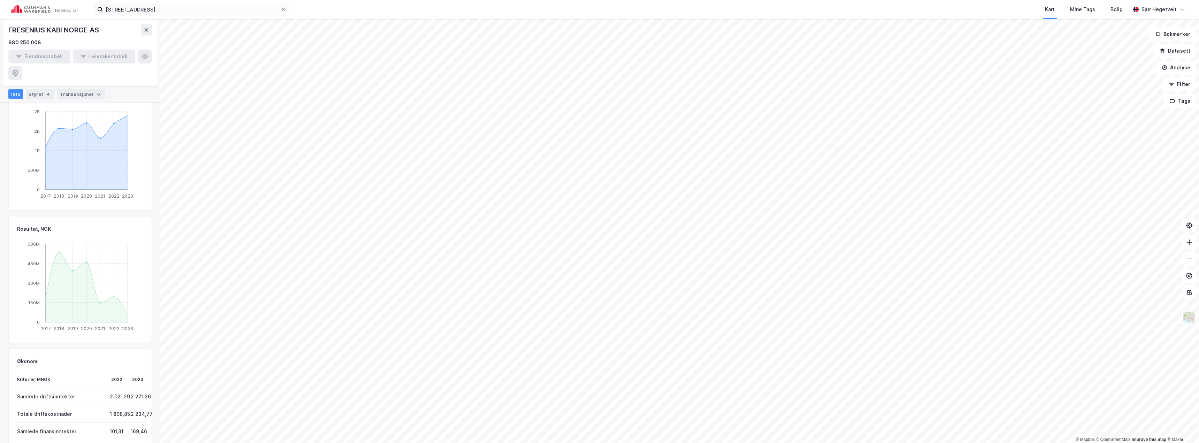
scroll to position [271, 0]
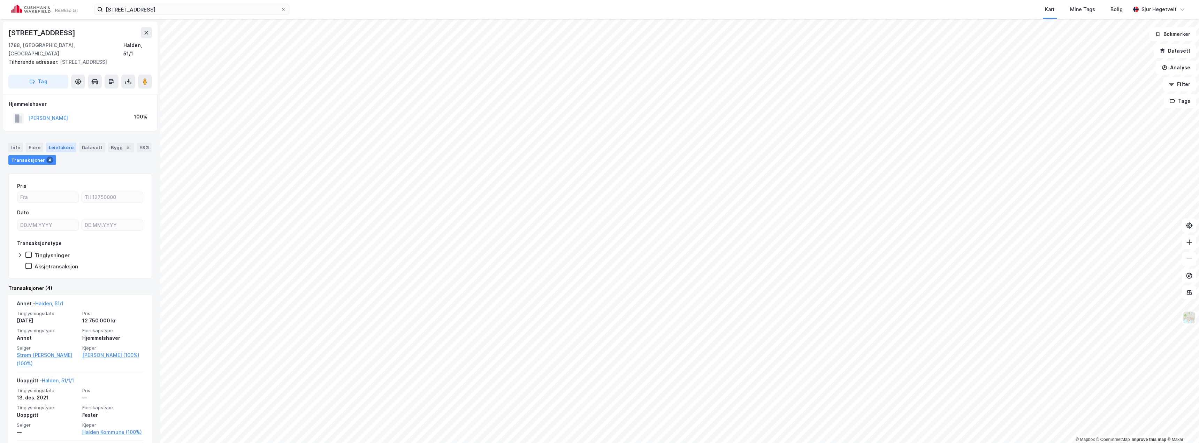
click at [62, 143] on div "Leietakere" at bounding box center [61, 148] width 30 height 10
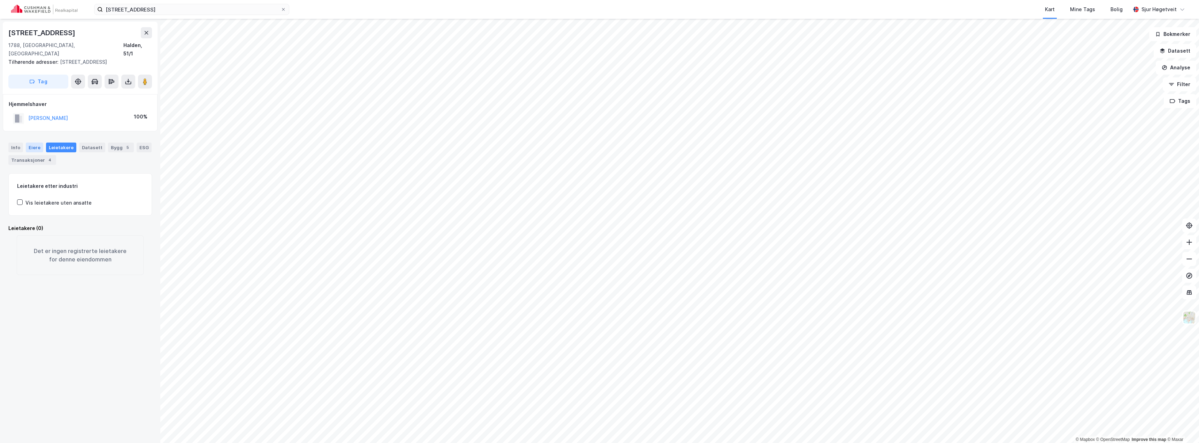
click at [28, 143] on div "Eiere" at bounding box center [34, 148] width 17 height 10
click at [19, 143] on div "Info" at bounding box center [15, 148] width 15 height 10
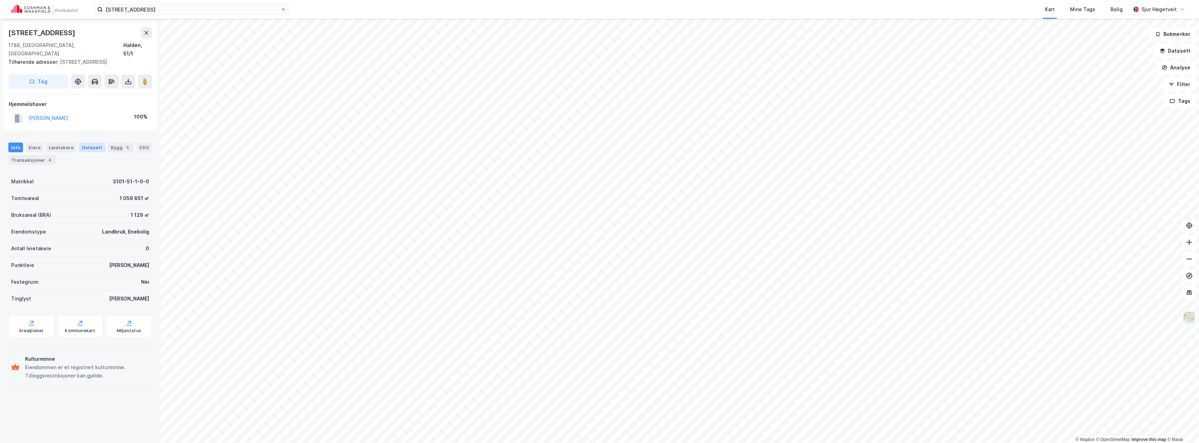
click at [91, 143] on div "Datasett" at bounding box center [92, 148] width 26 height 10
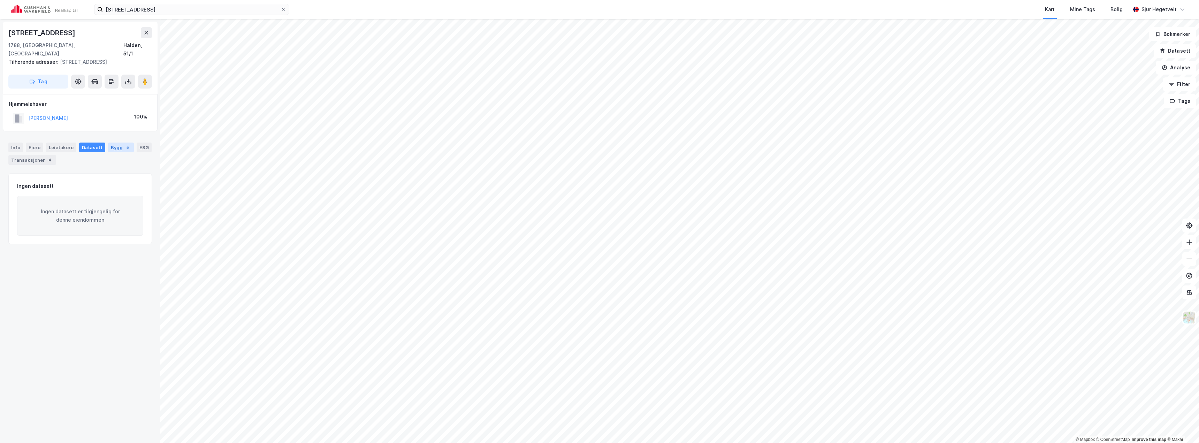
click at [109, 143] on div "Bygg 5" at bounding box center [121, 148] width 26 height 10
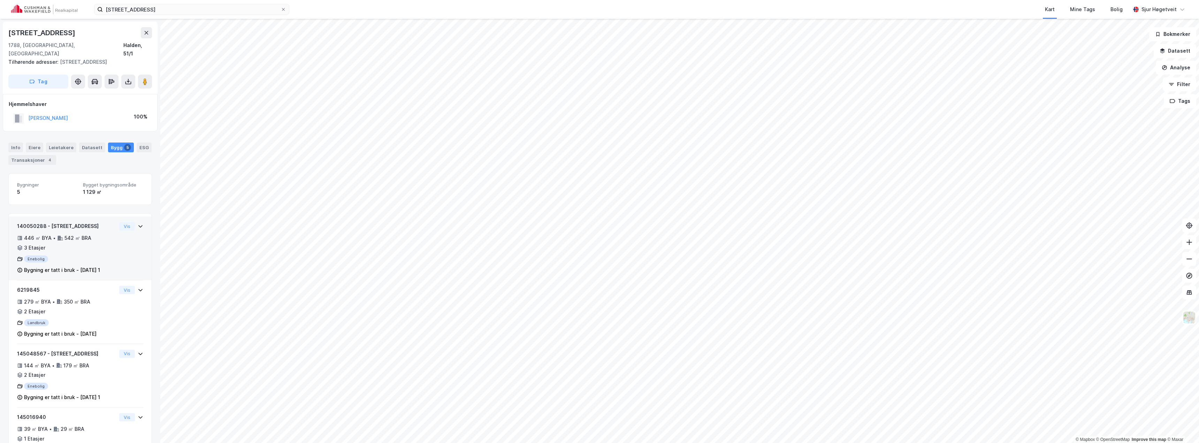
click at [138, 223] on icon at bounding box center [141, 226] width 6 height 6
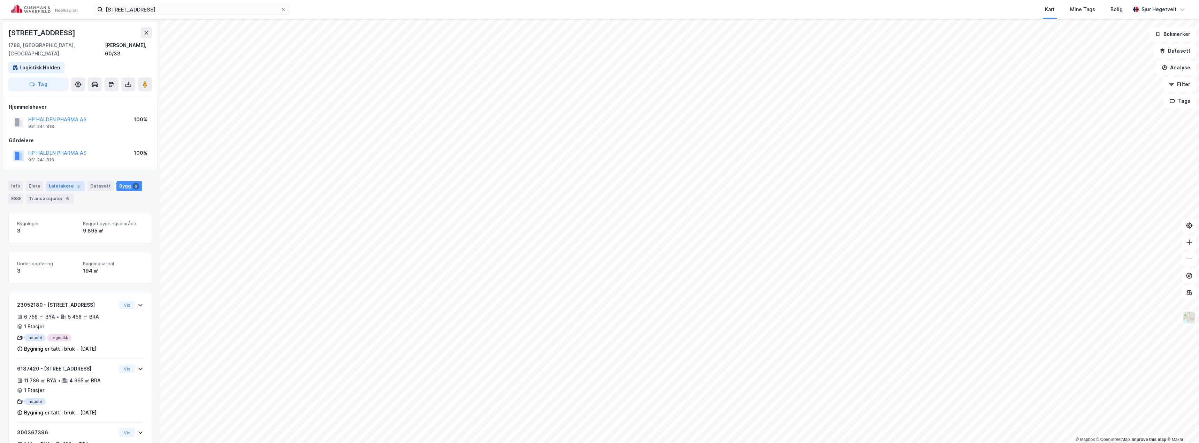
click at [64, 181] on div "Leietakere 2" at bounding box center [65, 186] width 39 height 10
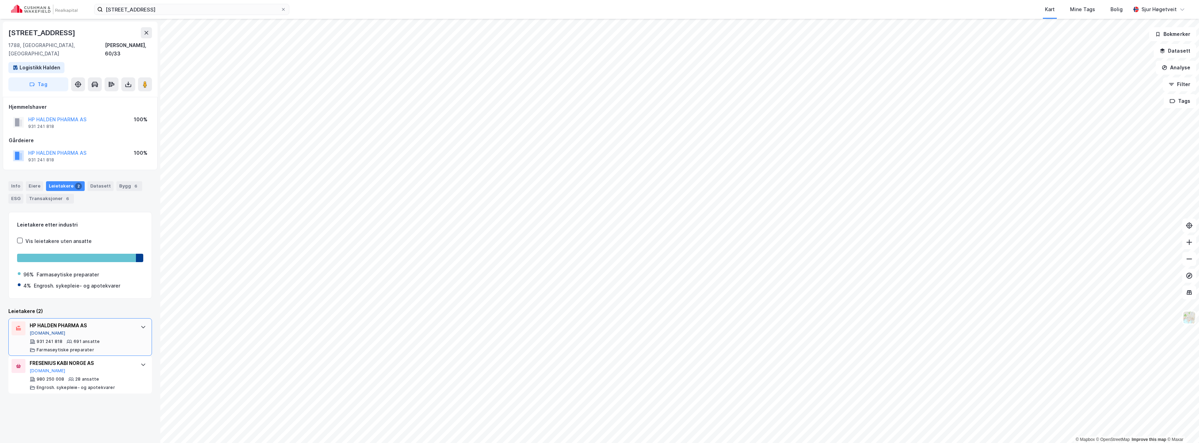
click at [40, 330] on button "[DOMAIN_NAME]" at bounding box center [48, 333] width 36 height 6
click at [175, 13] on input "[STREET_ADDRESS]" at bounding box center [192, 9] width 178 height 10
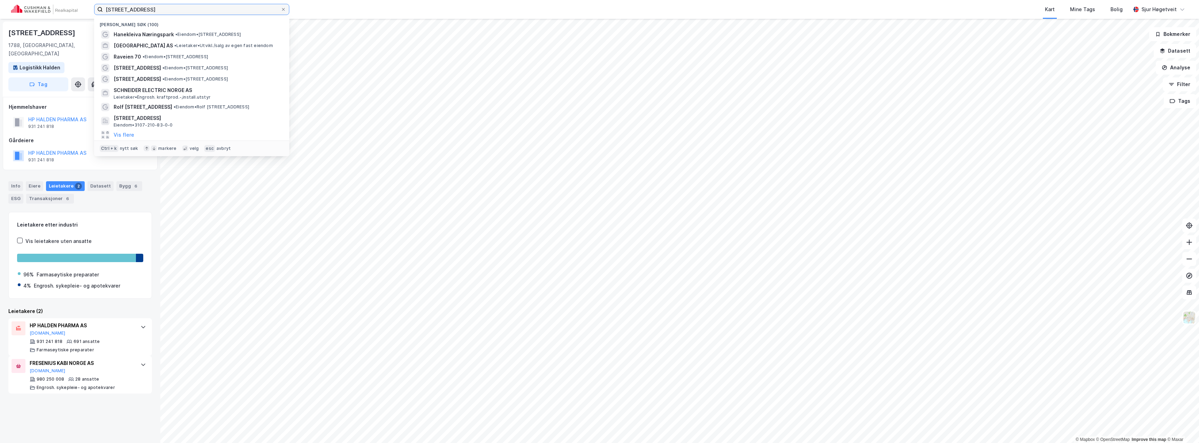
click at [175, 13] on input "[STREET_ADDRESS]" at bounding box center [192, 9] width 178 height 10
paste input "[PERSON_NAME][STREET_ADDRESS]"
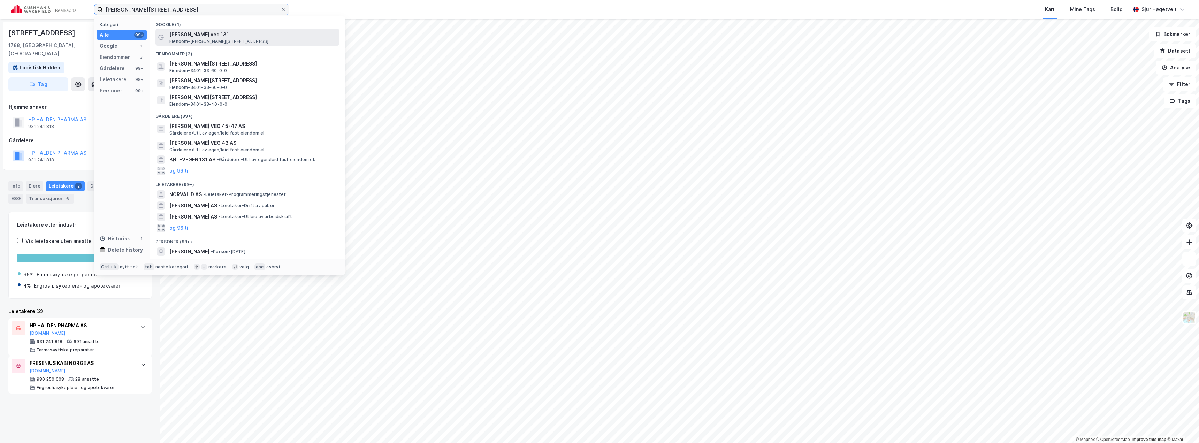
type input "[PERSON_NAME][STREET_ADDRESS]"
click at [183, 34] on span "[PERSON_NAME] veg 131" at bounding box center [252, 34] width 167 height 8
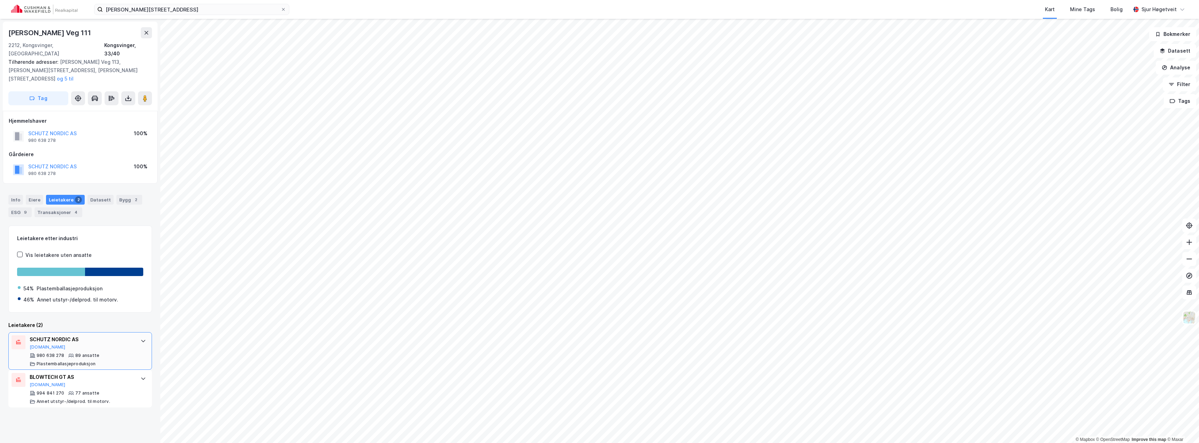
click at [121, 353] on div "980 638 278 89 ansatte Plastemballasjeproduksjon" at bounding box center [82, 360] width 104 height 14
click at [119, 335] on div "SCHUTZ NORDIC AS [DOMAIN_NAME]" at bounding box center [82, 342] width 104 height 15
click at [117, 370] on div "BLOWTECH GT AS [DOMAIN_NAME] 994 841 270 77 ansatte Annet utstyr-/delprod. til …" at bounding box center [80, 389] width 144 height 38
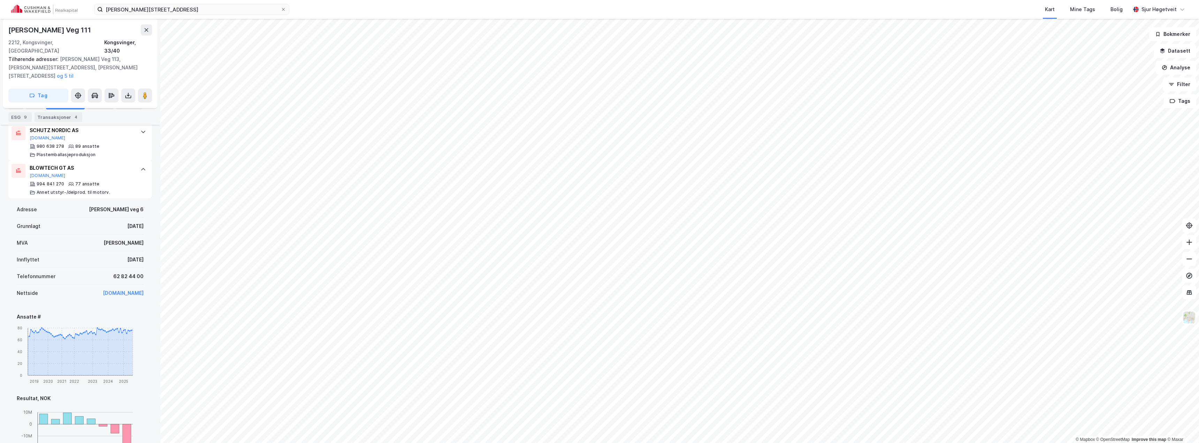
scroll to position [35, 0]
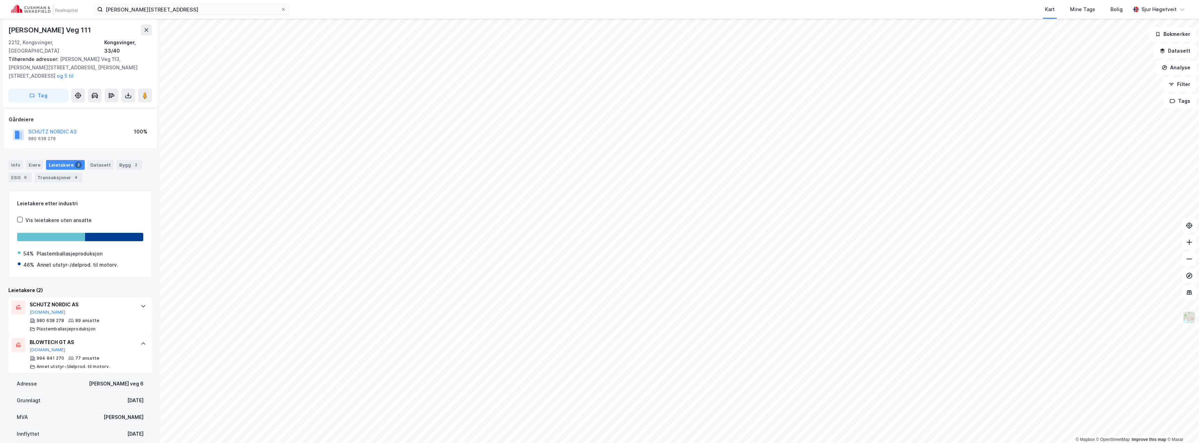
drag, startPoint x: 35, startPoint y: 332, endPoint x: 55, endPoint y: 357, distance: 31.6
click at [55, 375] on div "Adresse [PERSON_NAME] veg 6" at bounding box center [80, 383] width 127 height 17
click at [43, 347] on button "[DOMAIN_NAME]" at bounding box center [48, 350] width 36 height 6
click at [40, 309] on button "[DOMAIN_NAME]" at bounding box center [48, 312] width 36 height 6
